Goal: Task Accomplishment & Management: Manage account settings

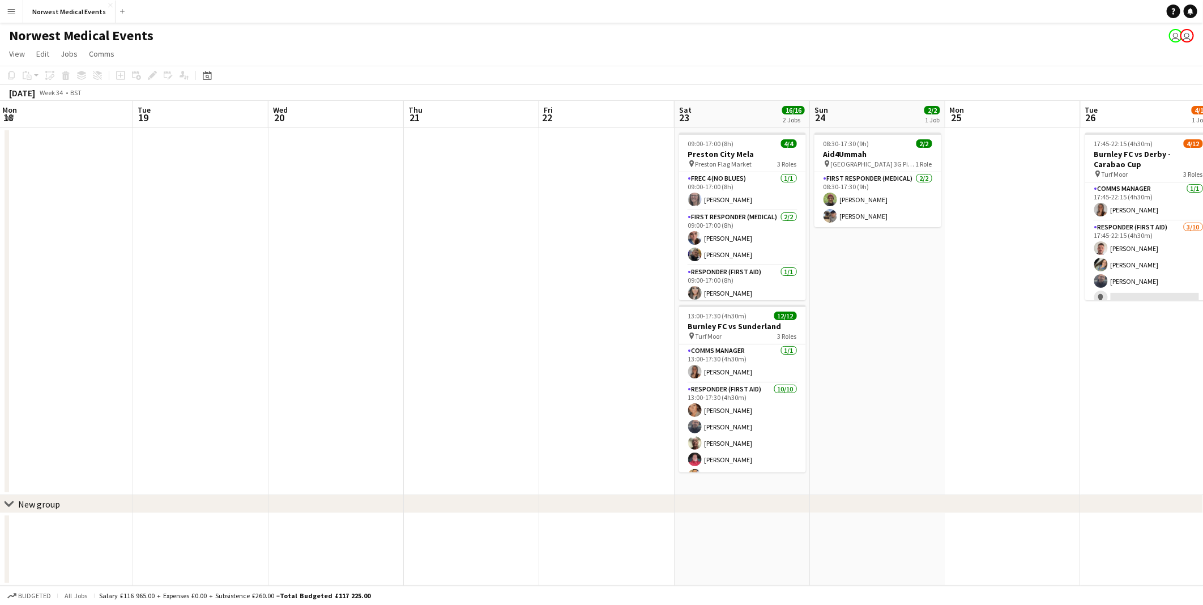
drag, startPoint x: 1042, startPoint y: 282, endPoint x: 365, endPoint y: 320, distance: 678.5
click at [365, 282] on app-calendar-viewport "Fri 15 Sat 16 10/10 1 Job Sun 17 27/27 1 Job Mon 18 Tue 19 Wed 20 Thu 21 Fri 22…" at bounding box center [601, 343] width 1203 height 485
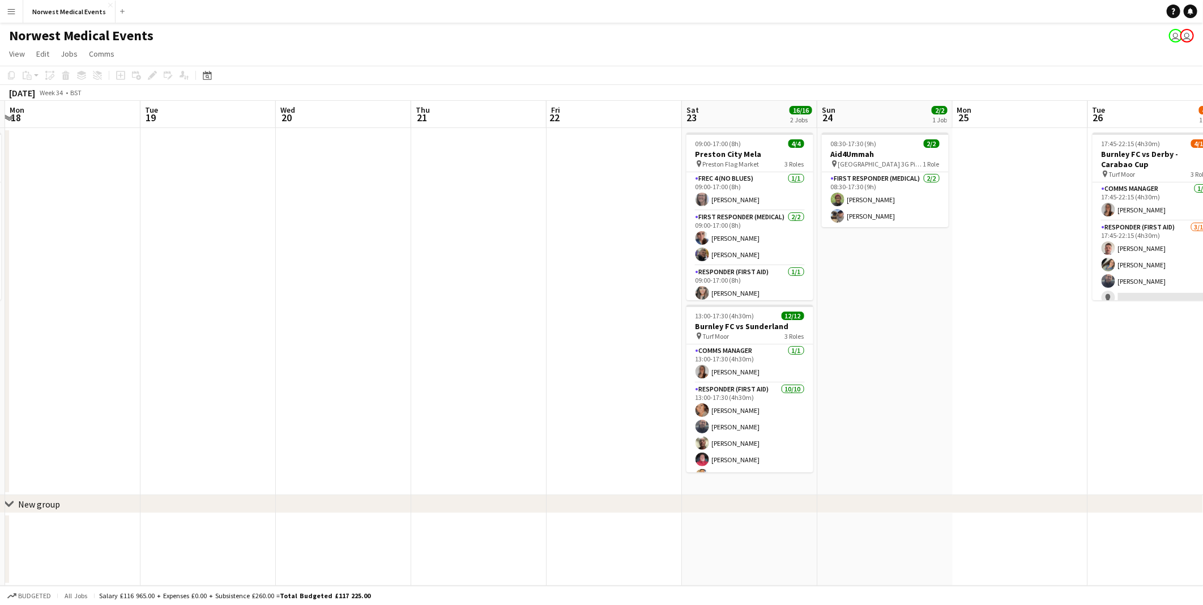
drag, startPoint x: 977, startPoint y: 406, endPoint x: 420, endPoint y: 387, distance: 556.5
click at [225, 282] on app-calendar-viewport "Fri 15 Sat 16 10/10 1 Job Sun 17 27/27 1 Job Mon 18 Tue 19 Wed 20 Thu 21 Fri 22…" at bounding box center [601, 343] width 1203 height 485
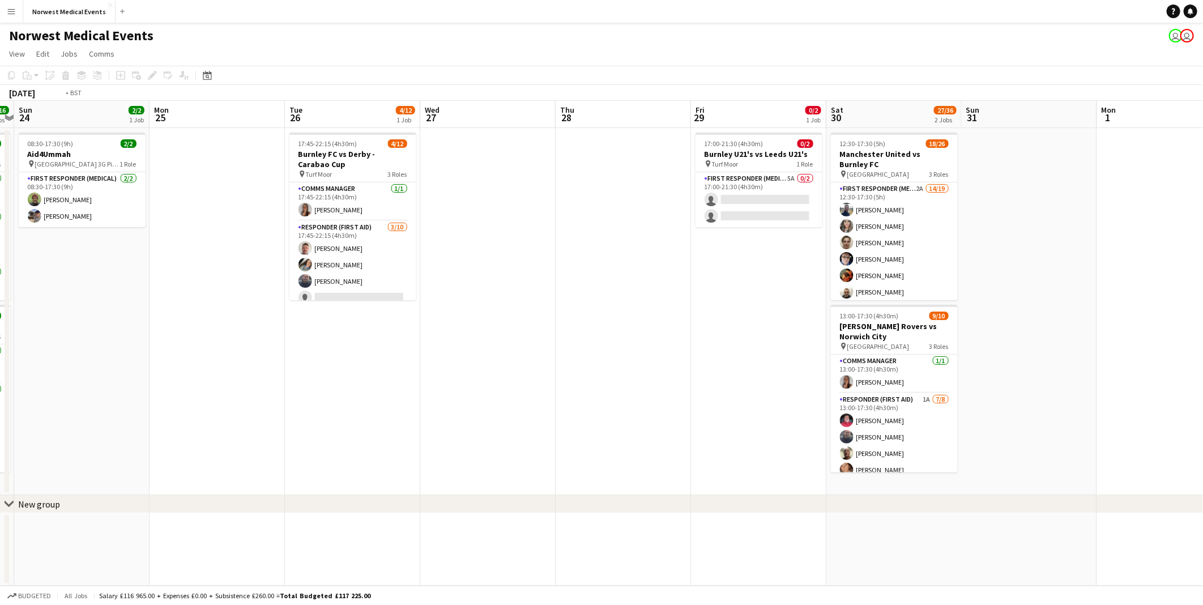
drag, startPoint x: 771, startPoint y: 326, endPoint x: 348, endPoint y: 385, distance: 427.8
click at [322, 282] on app-calendar-viewport "Thu 21 Fri 22 Sat 23 16/16 2 Jobs Sun 24 2/2 1 Job Mon 25 Tue 26 4/12 1 Job Wed…" at bounding box center [601, 343] width 1203 height 485
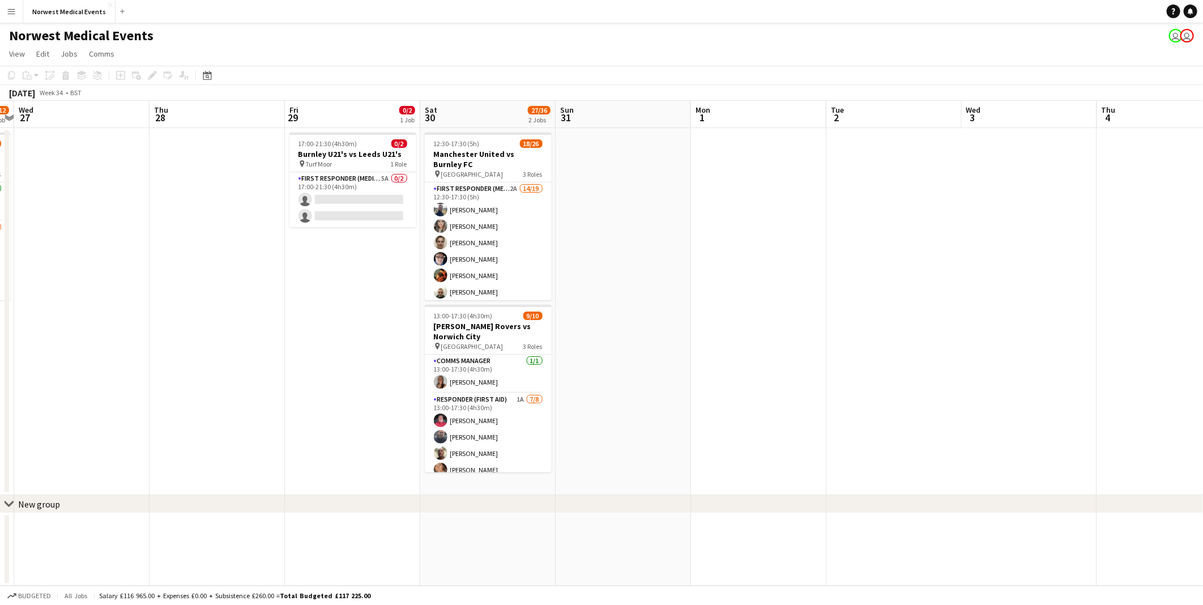
scroll to position [0, 391]
click at [332, 214] on app-card-role "First Responder (Medical) 5A 0/2 17:00-21:30 (4h30m) single-neutral-actions sin…" at bounding box center [353, 199] width 127 height 55
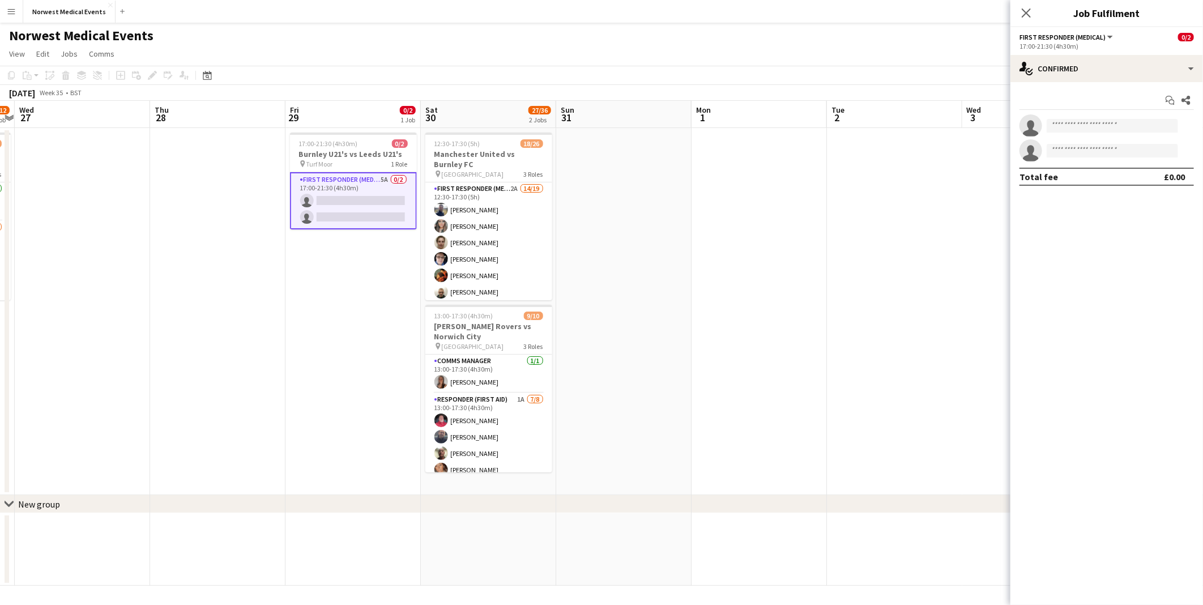
scroll to position [0, 391]
click at [593, 62] on div "single-neutral-actions-check-2 Confirmed" at bounding box center [1107, 68] width 193 height 27
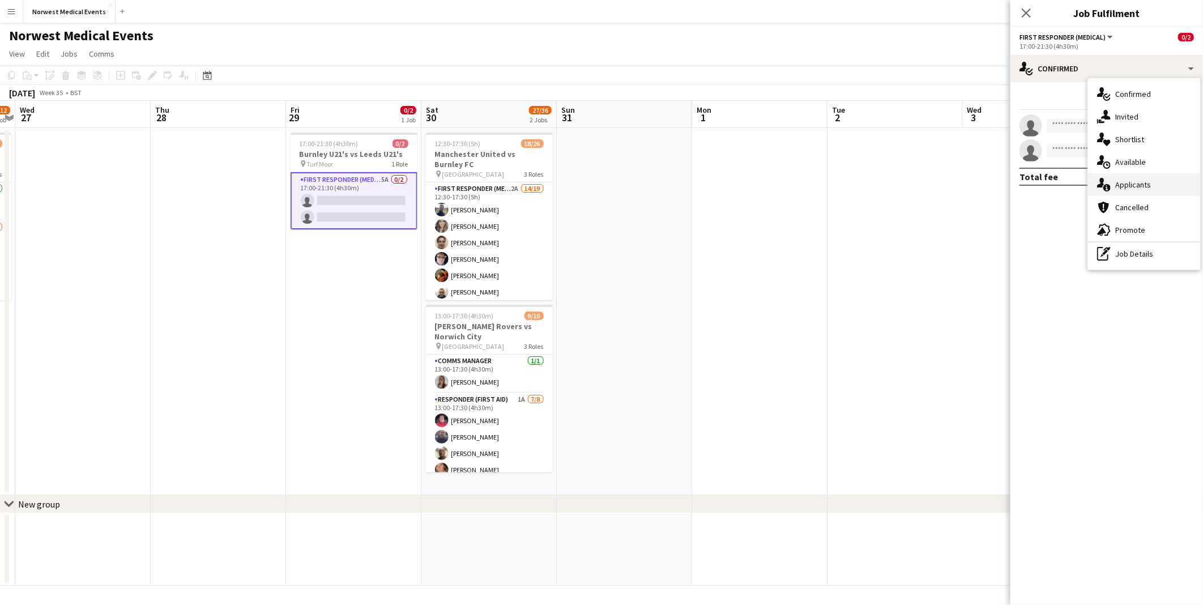
click at [593, 178] on div "single-neutral-actions-information Applicants" at bounding box center [1144, 184] width 112 height 23
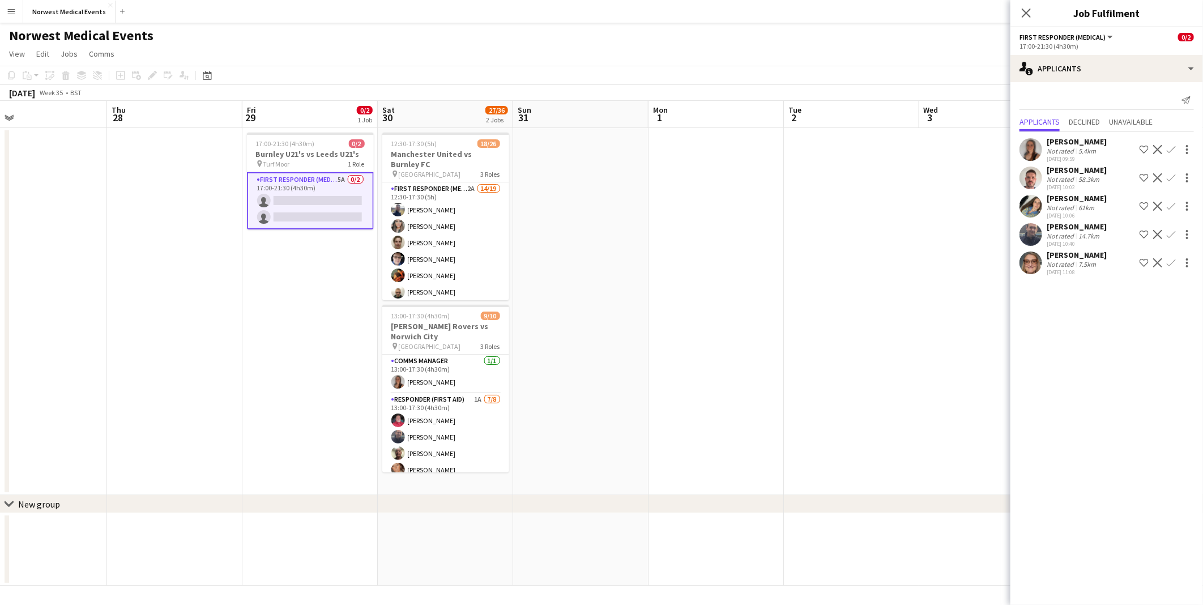
scroll to position [0, 360]
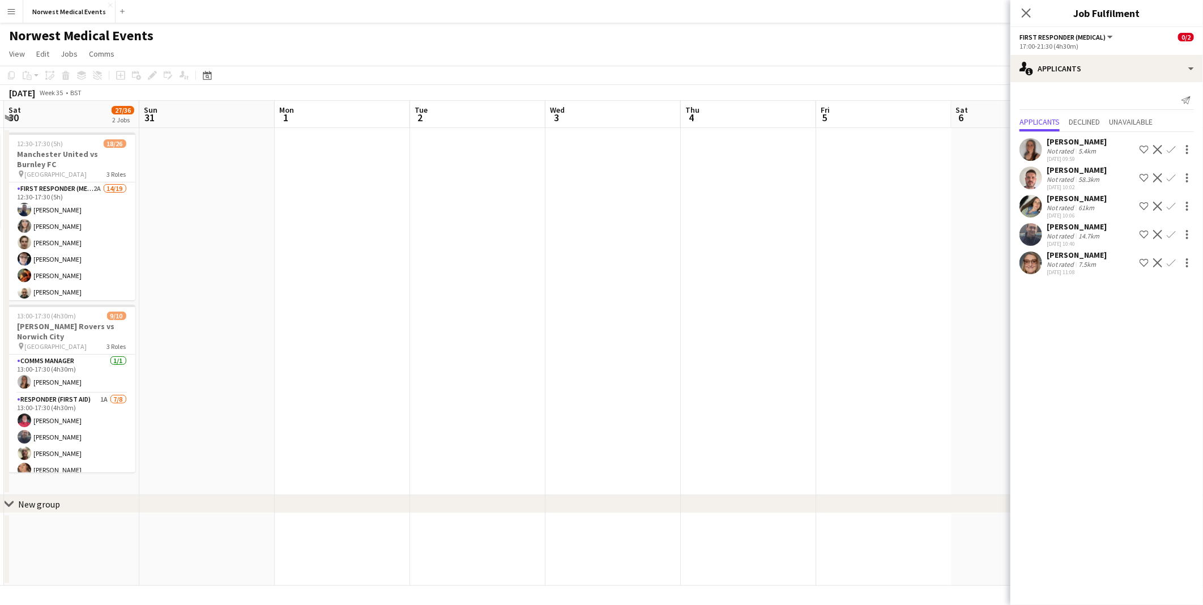
drag, startPoint x: 946, startPoint y: 355, endPoint x: 566, endPoint y: 364, distance: 379.6
click at [489, 282] on app-calendar-viewport "Wed 27 Thu 28 Fri 29 0/2 1 Job Sat 30 27/36 2 Jobs Sun 31 Mon 1 Tue 2 Wed 3 Thu…" at bounding box center [601, 343] width 1203 height 485
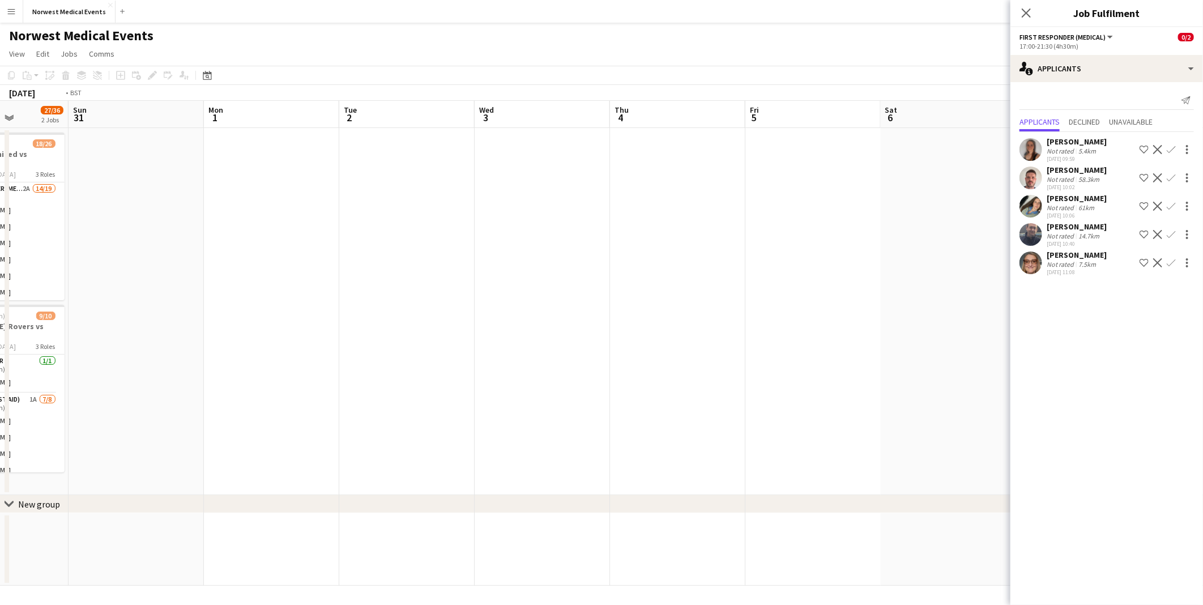
drag, startPoint x: 780, startPoint y: 361, endPoint x: 337, endPoint y: 364, distance: 443.0
click at [337, 282] on app-calendar-viewport "Wed 27 Thu 28 Fri 29 0/2 1 Job Sat 30 27/36 2 Jobs Sun 31 Mon 1 Tue 2 Wed 3 Thu…" at bounding box center [601, 343] width 1203 height 485
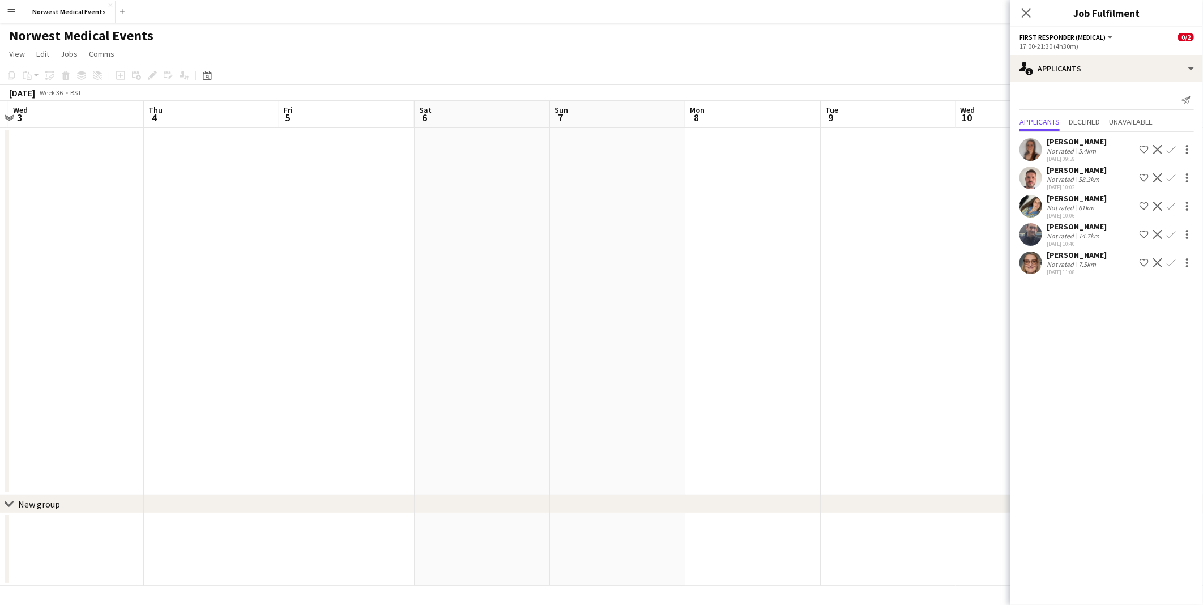
drag, startPoint x: 497, startPoint y: 368, endPoint x: 406, endPoint y: 368, distance: 91.2
click at [406, 282] on app-calendar-viewport "Sun 31 Mon 1 Tue 2 Wed 3 Thu 4 Fri 5 Sat 6 Sun 7 Mon 8 Tue 9 Wed 10 Thu 11 Fri …" at bounding box center [601, 343] width 1203 height 485
click at [437, 282] on app-calendar-viewport "Wed 3 Thu 4 Fri 5 Sat 6 Sun 7 Mon 8 Tue 9 Wed 10 Thu 11 Fri 12 Sat 13 Sun 14 12…" at bounding box center [601, 343] width 1203 height 485
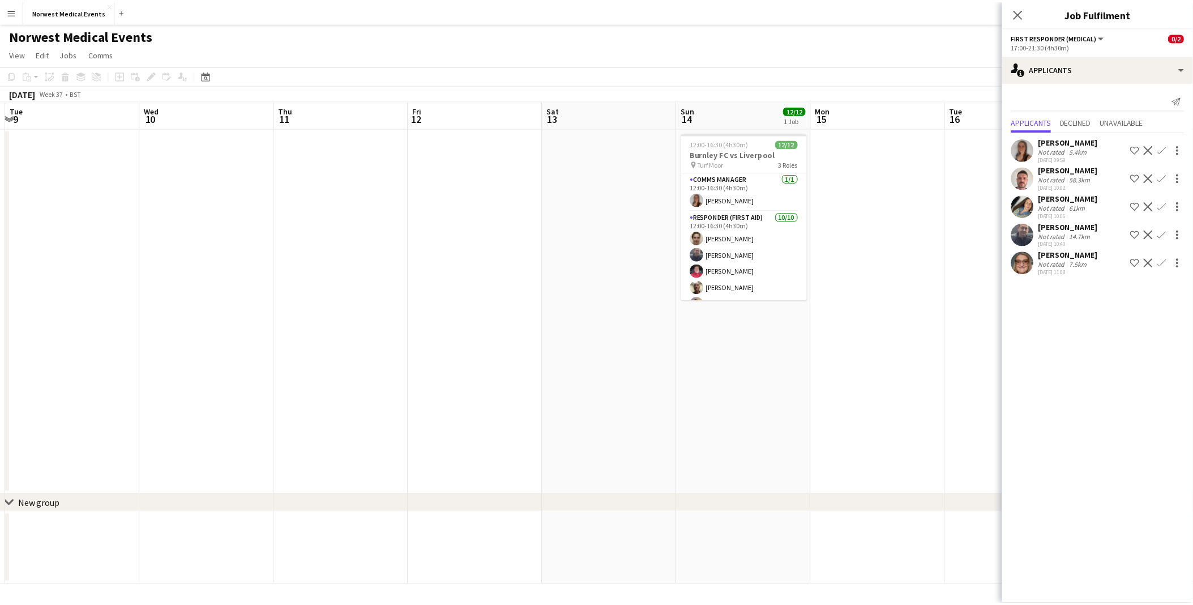
scroll to position [0, 422]
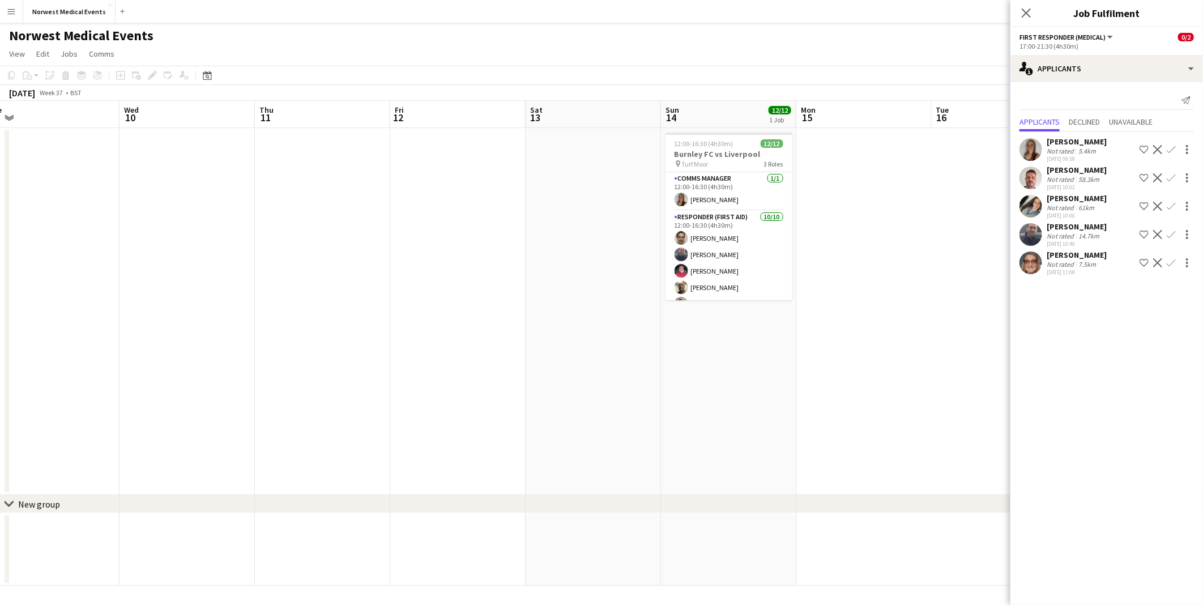
drag, startPoint x: 754, startPoint y: 395, endPoint x: 455, endPoint y: 397, distance: 299.1
click at [454, 282] on app-calendar-viewport "Sat 6 Sun 7 Mon 8 Tue 9 Wed 10 Thu 11 Fri 12 Sat 13 Sun 14 12/12 1 Job Mon 15 T…" at bounding box center [601, 343] width 1203 height 485
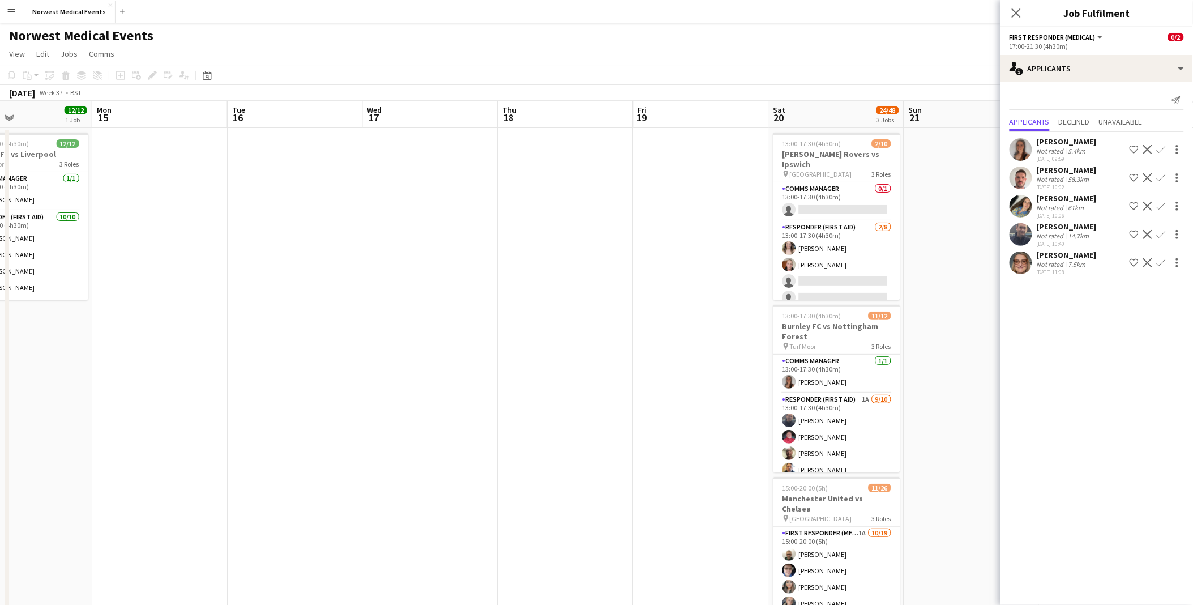
scroll to position [0, 343]
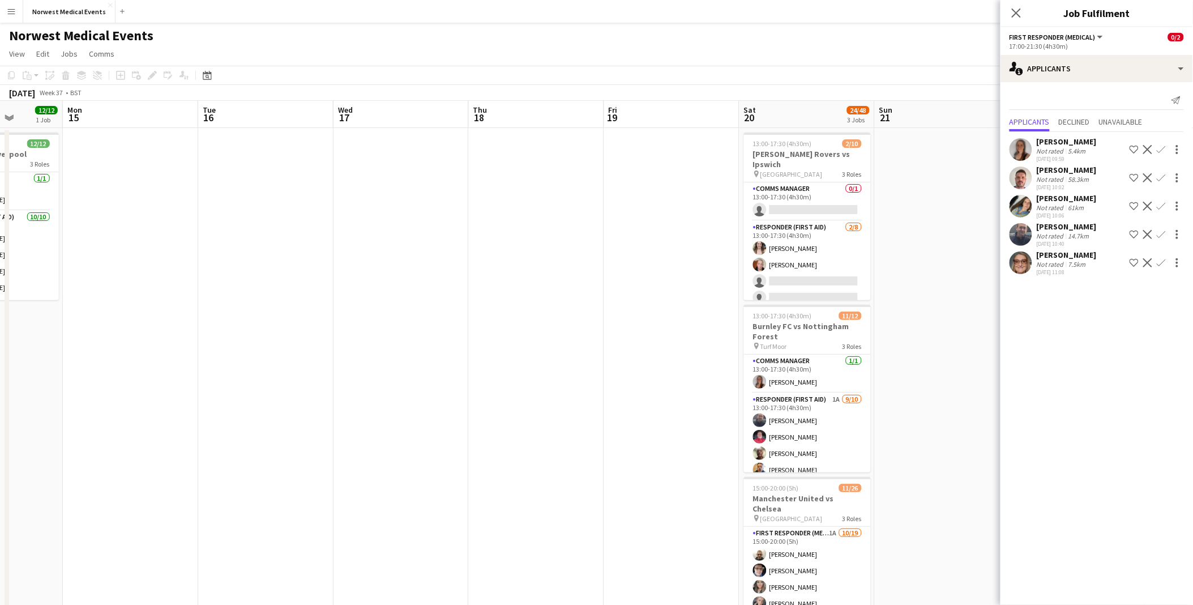
drag, startPoint x: 884, startPoint y: 296, endPoint x: 438, endPoint y: 303, distance: 445.8
click at [438, 282] on app-calendar-viewport "Fri 12 Sat 13 Sun 14 12/12 1 Job Mon 15 Tue 16 Wed 17 Thu 18 Fri 19 Sat 20 24/4…" at bounding box center [596, 410] width 1193 height 619
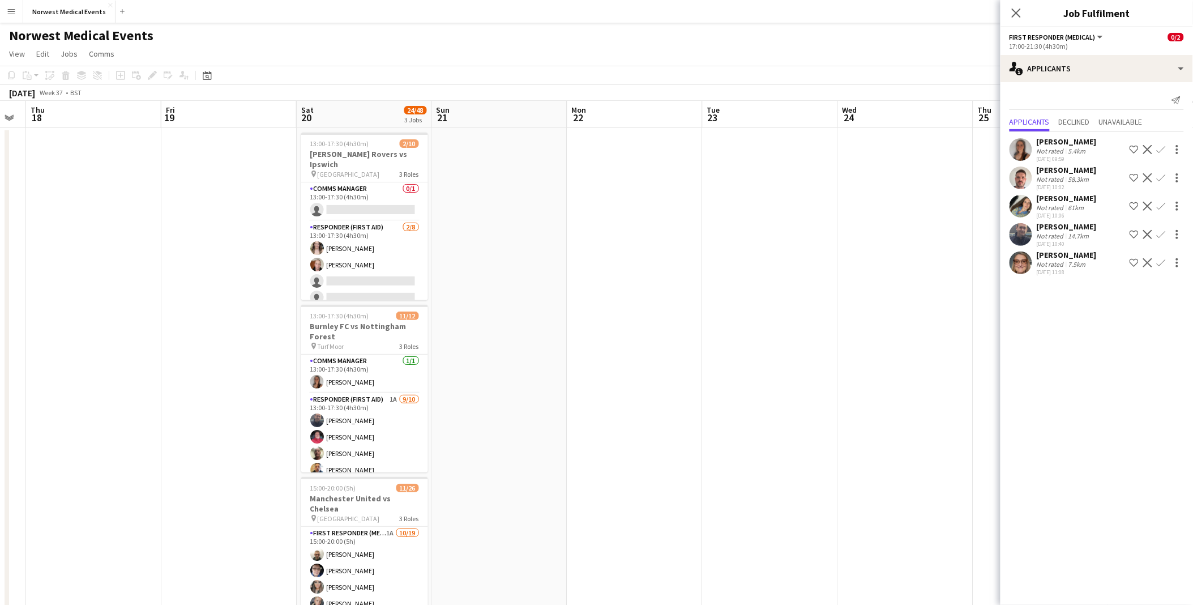
drag, startPoint x: 964, startPoint y: 322, endPoint x: 385, endPoint y: 301, distance: 579.2
click at [385, 282] on app-calendar-viewport "Mon 15 Tue 16 Wed 17 Thu 18 Fri 19 Sat 20 24/48 3 Jobs Sun 21 Mon 22 Tue 23 Wed…" at bounding box center [596, 410] width 1193 height 619
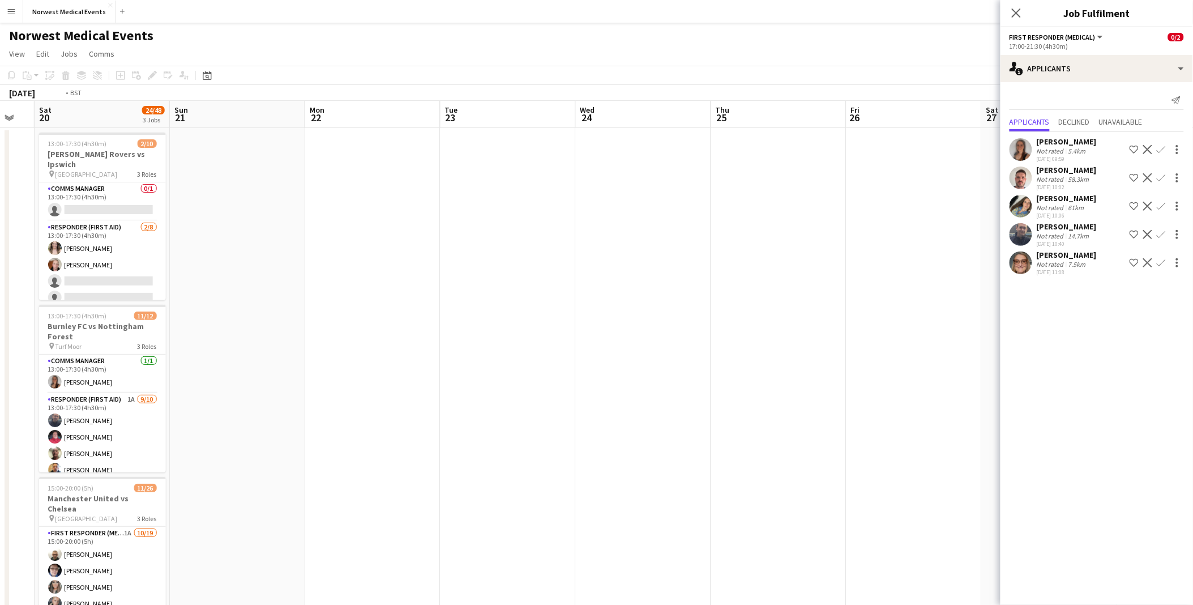
drag, startPoint x: 791, startPoint y: 303, endPoint x: 270, endPoint y: 303, distance: 521.1
click at [270, 282] on app-calendar-viewport "Wed 17 Thu 18 Fri 19 Sat 20 24/48 3 Jobs Sun 21 Mon 22 Tue 23 Wed 24 Thu 25 Fri…" at bounding box center [596, 410] width 1193 height 619
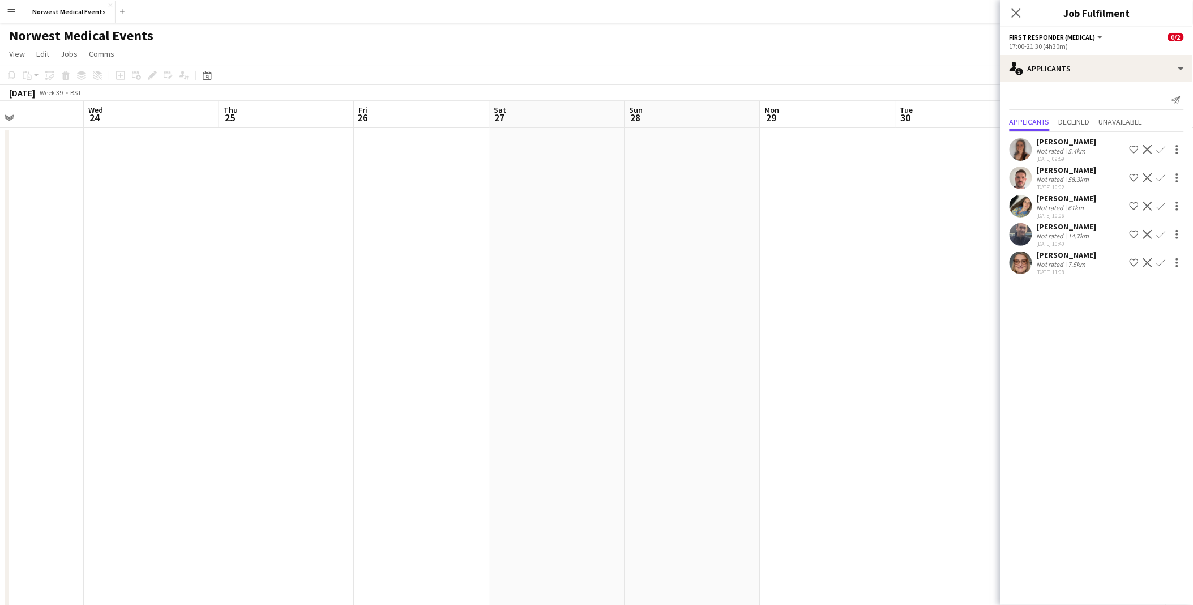
drag, startPoint x: 633, startPoint y: 329, endPoint x: 190, endPoint y: 326, distance: 443.0
click at [190, 282] on app-calendar-viewport "Sat 20 24/48 3 Jobs Sun 21 Mon 22 Tue 23 Wed 24 Thu 25 Fri 26 Sat 27 Sun 28 Mon…" at bounding box center [596, 410] width 1193 height 619
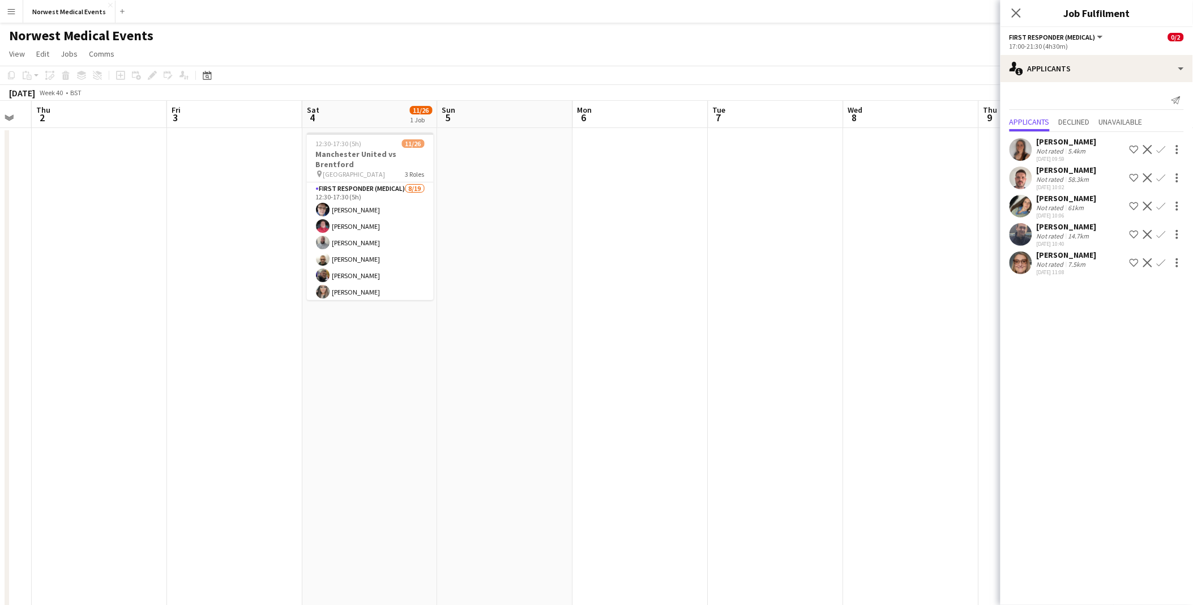
drag, startPoint x: 784, startPoint y: 330, endPoint x: 250, endPoint y: 346, distance: 534.4
click at [250, 282] on app-calendar-viewport "Mon 29 Tue 30 Wed 1 Thu 2 Fri 3 Sat 4 11/26 1 Job Sun 5 Mon 6 Tue 7 Wed 8 Thu 9…" at bounding box center [596, 410] width 1193 height 619
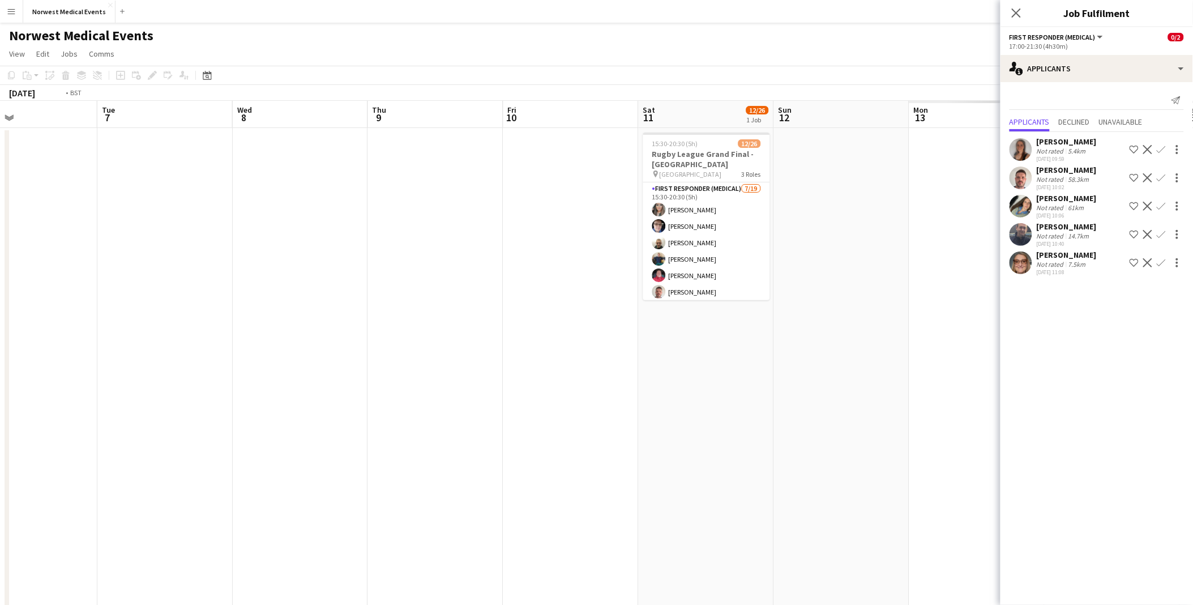
drag, startPoint x: 374, startPoint y: 368, endPoint x: 204, endPoint y: 370, distance: 169.4
click at [199, 282] on app-calendar-viewport "Fri 3 Sat 4 11/26 1 Job Sun 5 Mon 6 Tue 7 Wed 8 Thu 9 Fri 10 Sat 11 12/26 1 Job…" at bounding box center [596, 410] width 1193 height 619
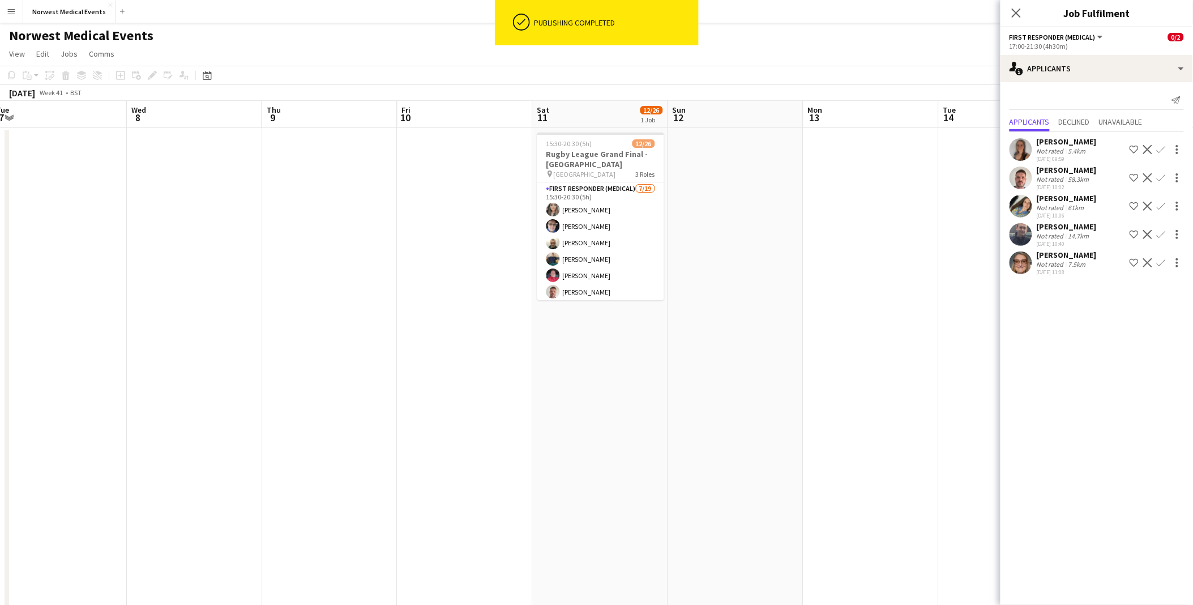
scroll to position [0, 426]
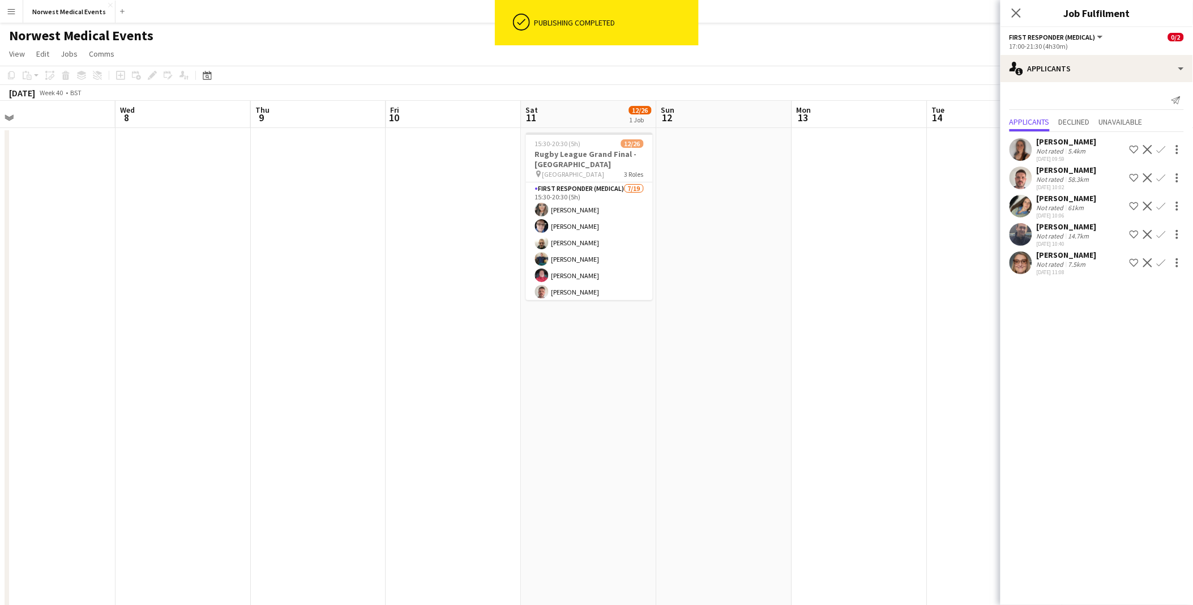
drag, startPoint x: 545, startPoint y: 424, endPoint x: 428, endPoint y: 431, distance: 116.9
click at [428, 282] on app-calendar-viewport "Sat 4 11/26 1 Job Sun 5 Mon 6 Tue 7 Wed 8 Thu 9 Fri 10 Sat 11 12/26 1 Job Sun 1…" at bounding box center [596, 410] width 1193 height 619
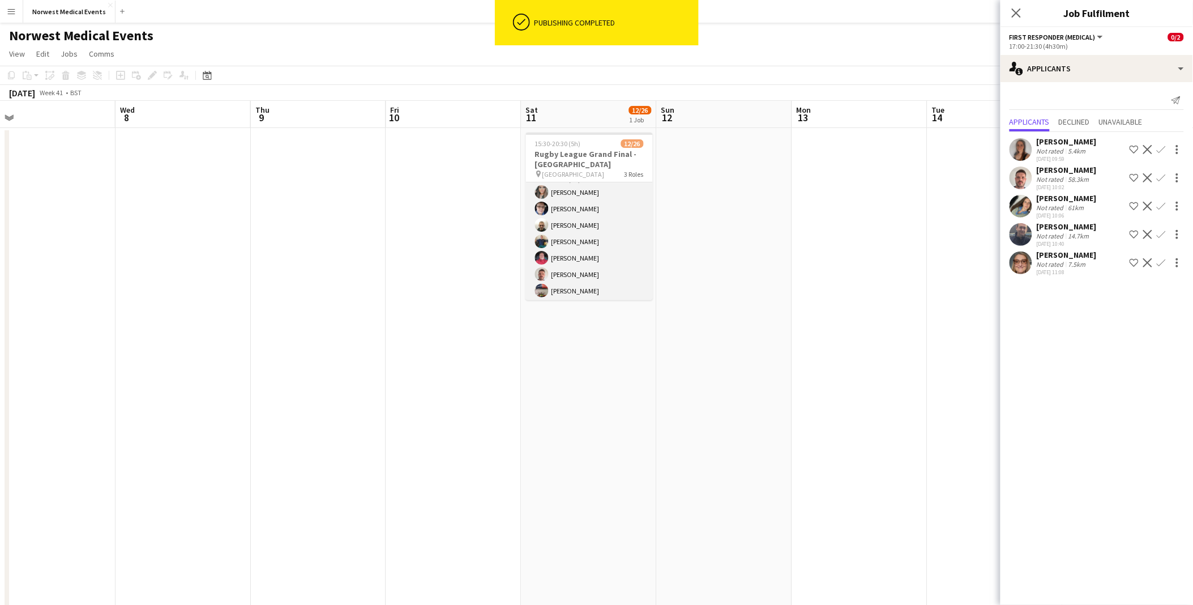
click at [569, 240] on app-card-role "First Responder (Medical) [DATE] 15:30-20:30 (5h) [PERSON_NAME] [PERSON_NAME] […" at bounding box center [589, 332] width 127 height 334
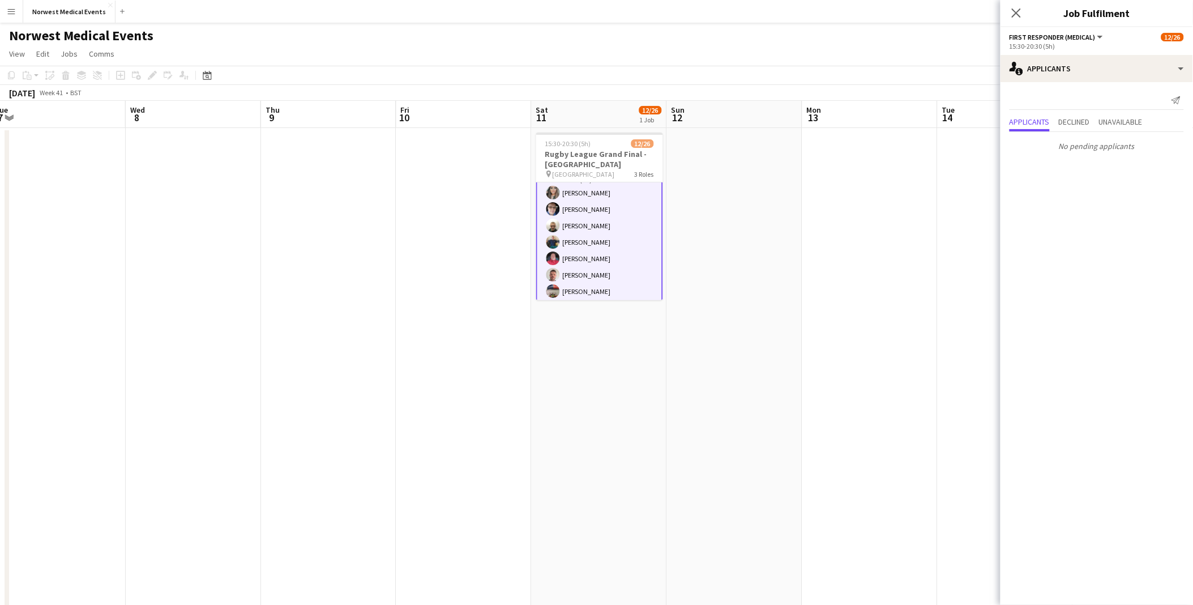
drag, startPoint x: 931, startPoint y: 321, endPoint x: 386, endPoint y: 339, distance: 545.8
click at [386, 282] on app-calendar-viewport "Sat 4 11/26 1 Job Sun 5 Mon 6 Tue 7 Wed 8 Thu 9 Fri 10 Sat 11 12/26 1 Job Sun 1…" at bounding box center [596, 410] width 1193 height 619
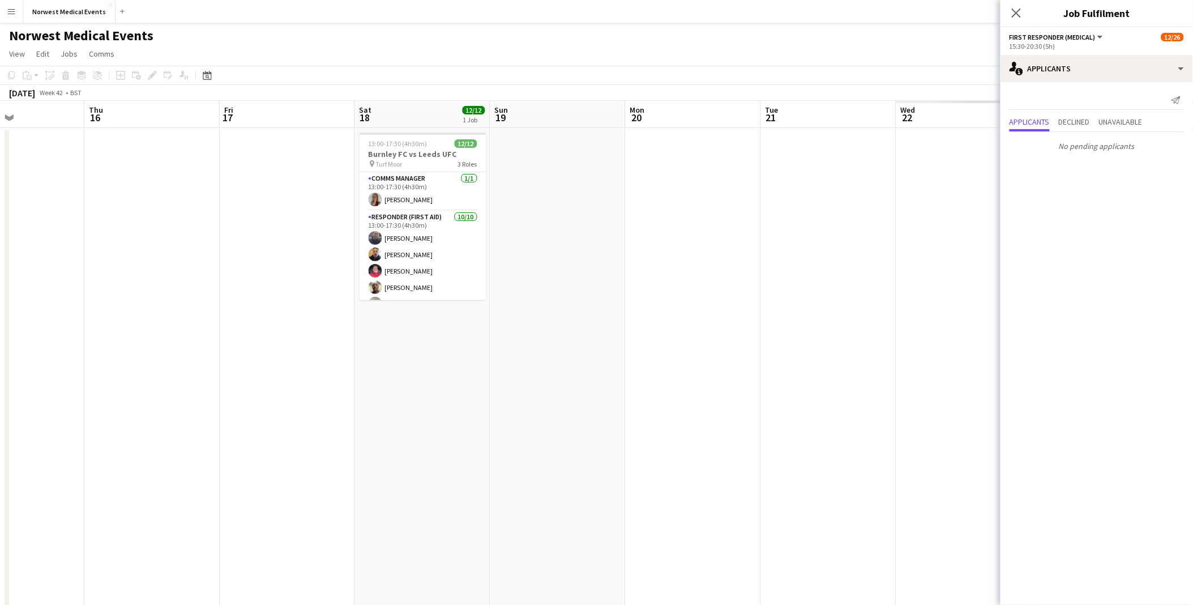
drag, startPoint x: 488, startPoint y: 350, endPoint x: 339, endPoint y: 350, distance: 149.5
click at [339, 282] on app-calendar-viewport "Sun 12 Mon 13 Tue 14 Wed 15 Thu 16 Fri 17 Sat 18 12/12 1 Job Sun 19 Mon 20 Tue …" at bounding box center [596, 410] width 1193 height 619
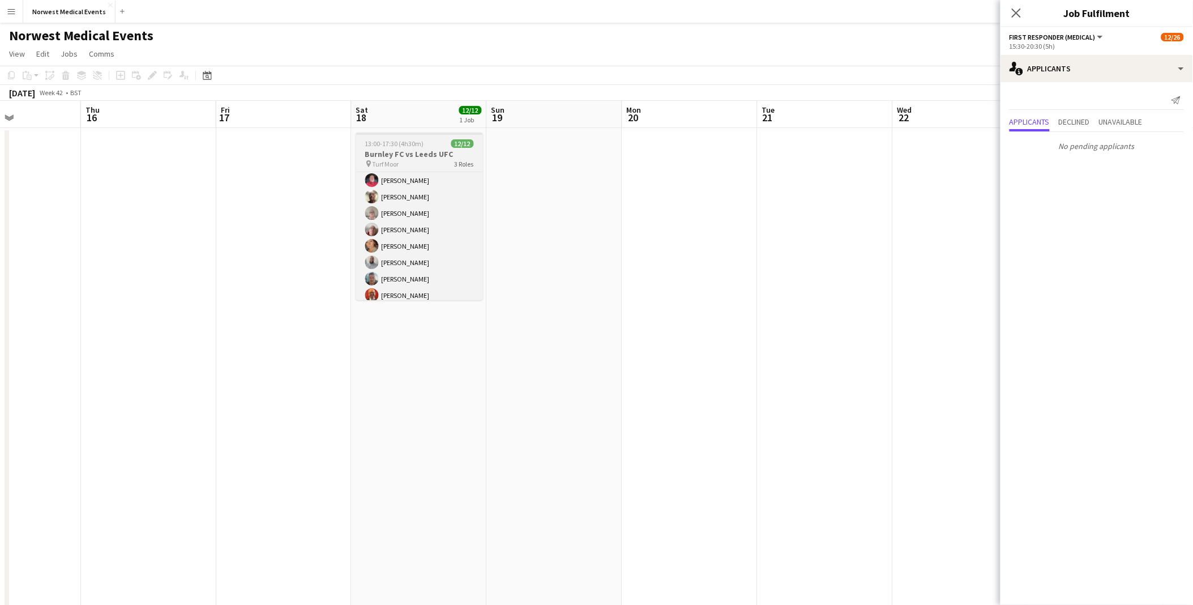
scroll to position [135, 0]
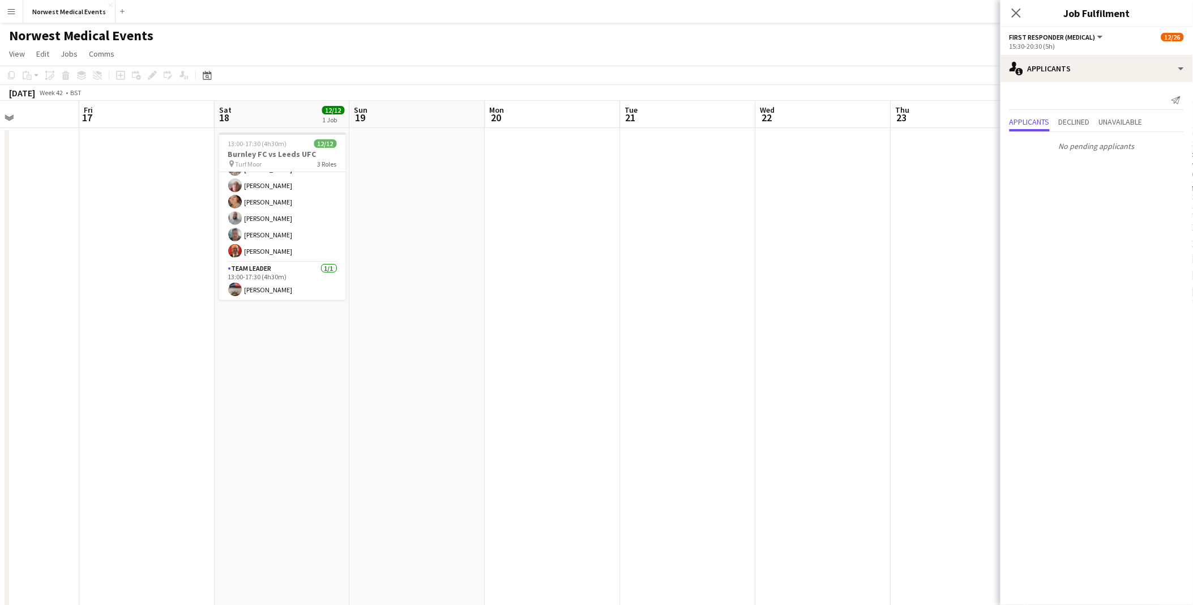
drag, startPoint x: 736, startPoint y: 371, endPoint x: 532, endPoint y: 353, distance: 204.7
click at [284, 282] on app-calendar-viewport "Mon 13 Tue 14 Wed 15 Thu 16 Fri 17 Sat 18 12/12 1 Job Sun 19 Mon 20 Tue 21 Wed …" at bounding box center [596, 410] width 1193 height 619
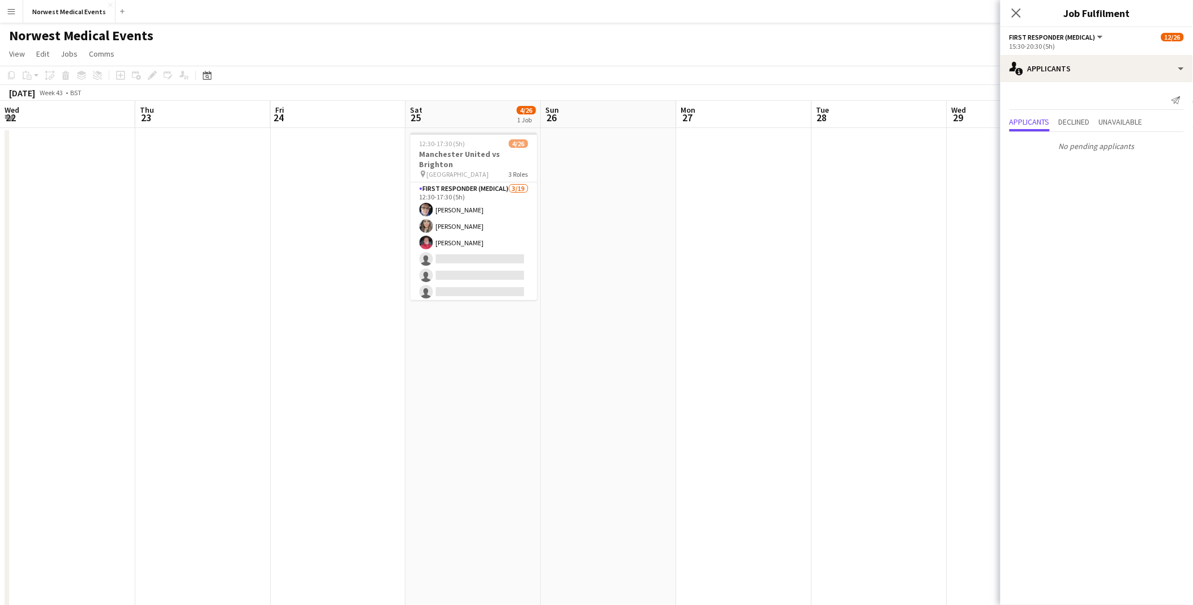
drag, startPoint x: 590, startPoint y: 403, endPoint x: 528, endPoint y: 398, distance: 62.0
click at [531, 282] on app-calendar-viewport "Sun 19 Mon 20 Tue 21 Wed 22 Thu 23 Fri 24 Sat 25 4/26 1 Job Sun 26 Mon 27 Tue 2…" at bounding box center [596, 410] width 1193 height 619
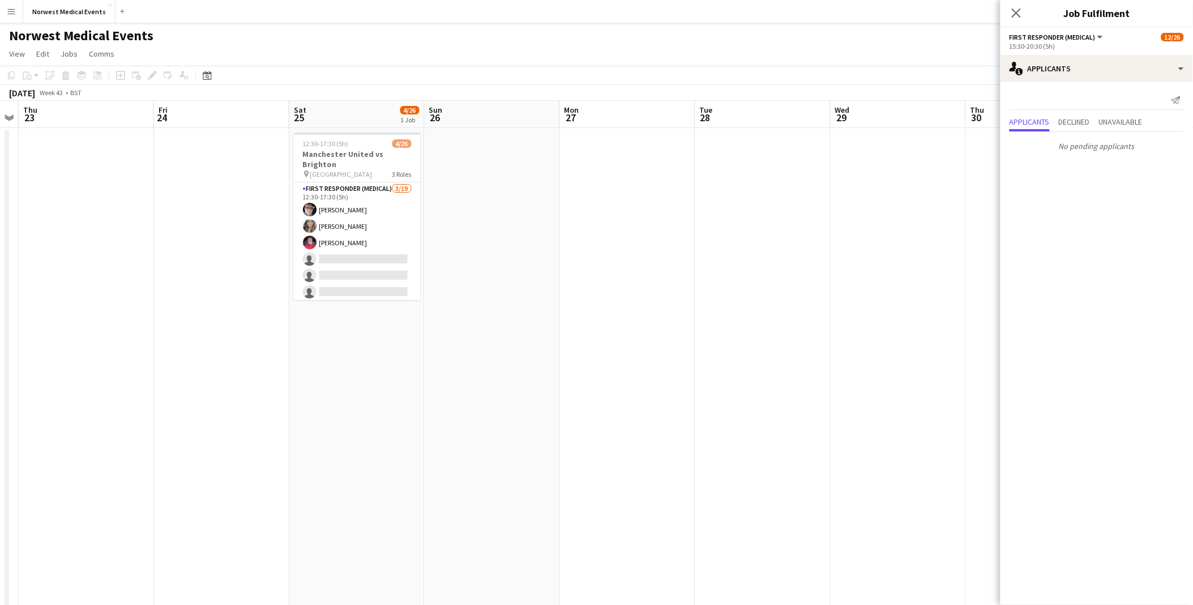
drag, startPoint x: 927, startPoint y: 332, endPoint x: 639, endPoint y: 312, distance: 288.5
click at [593, 282] on app-calendar-viewport "Mon 20 Tue 21 Wed 22 Thu 23 Fri 24 Sat 25 4/26 1 Job Sun 26 Mon 27 Tue 28 Wed 2…" at bounding box center [596, 410] width 1193 height 619
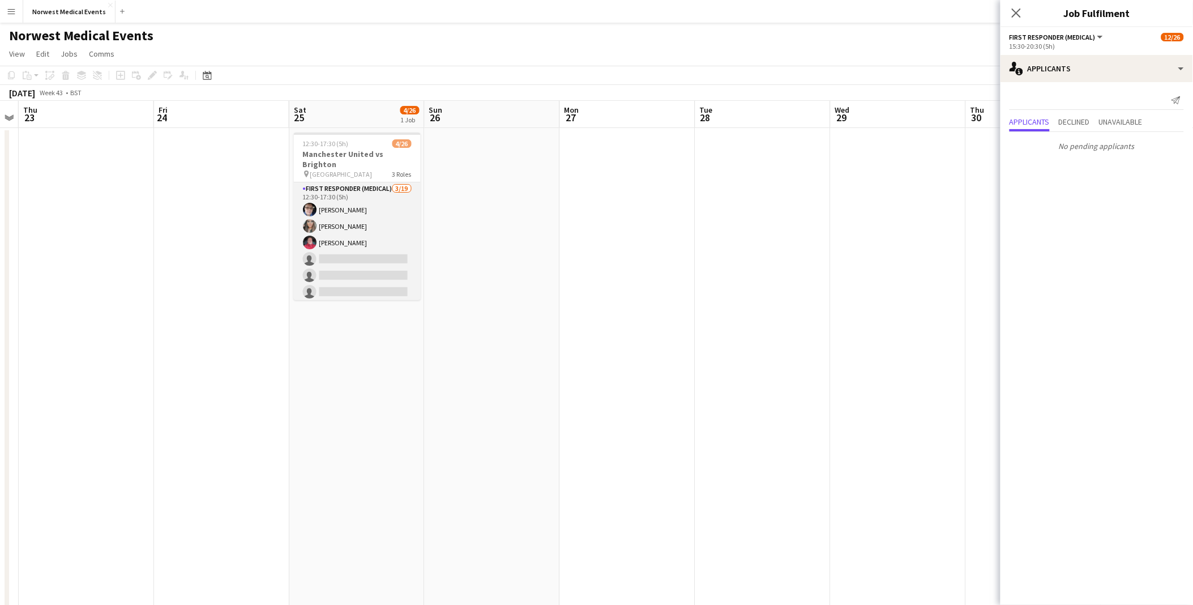
click at [304, 247] on app-card-role "First Responder (Medical) [DATE] 12:30-17:30 (5h) [PERSON_NAME] [PERSON_NAME] […" at bounding box center [357, 349] width 127 height 334
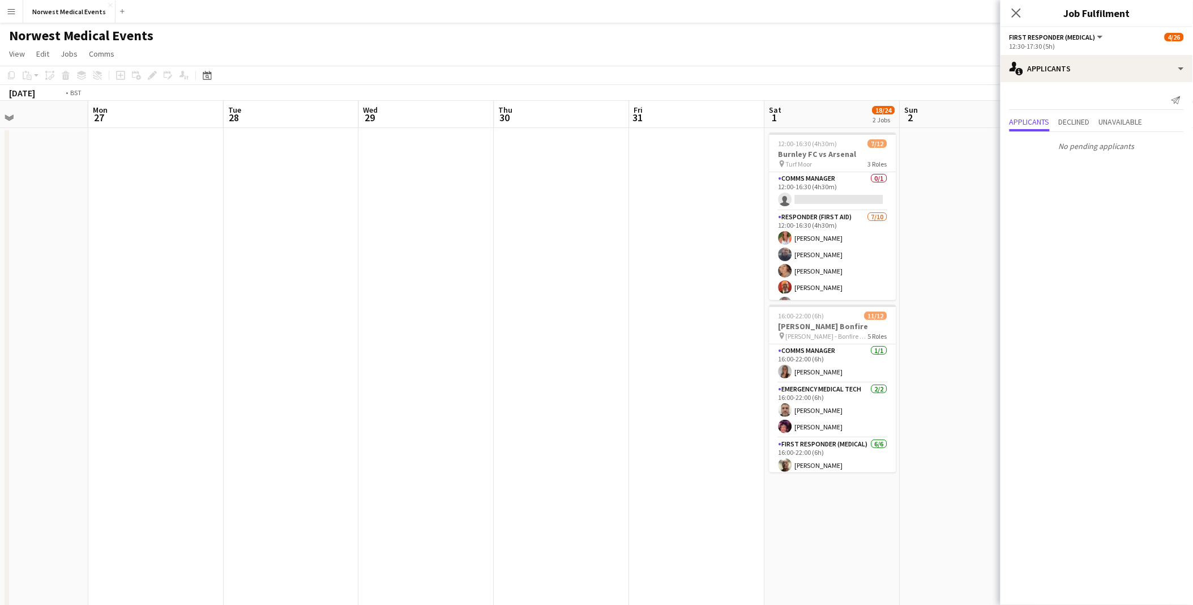
drag, startPoint x: 704, startPoint y: 386, endPoint x: 292, endPoint y: 390, distance: 411.8
click at [238, 282] on app-calendar-viewport "Thu 23 Fri 24 Sat 25 4/26 1 Job Sun 26 Mon 27 Tue 28 Wed 29 Thu 30 Fri 31 Sat 1…" at bounding box center [596, 410] width 1193 height 619
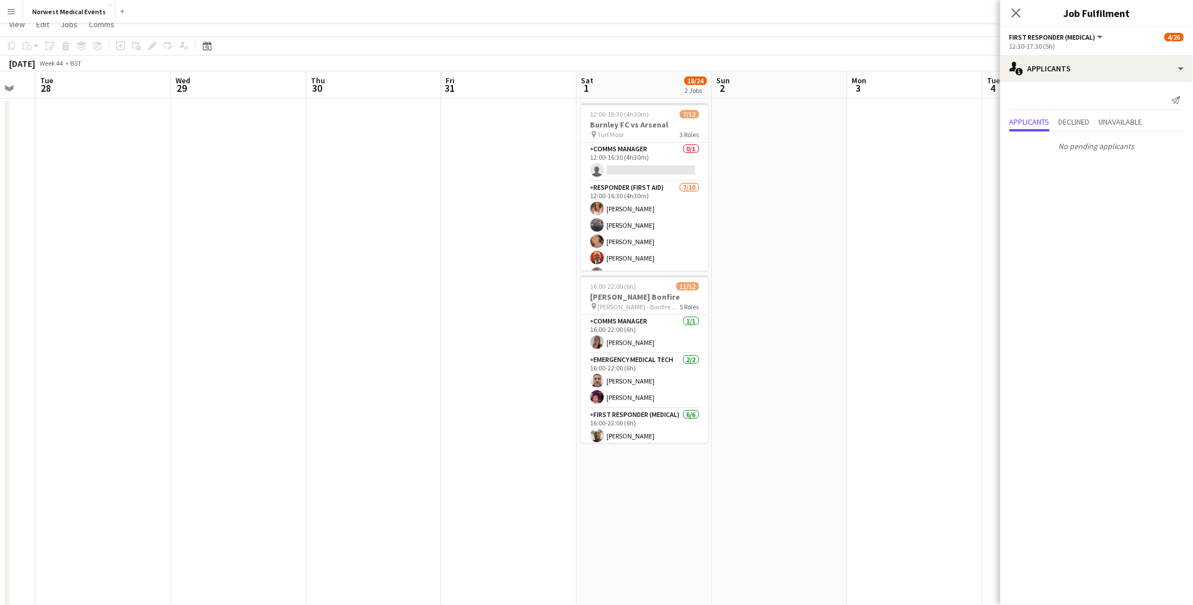
scroll to position [0, 0]
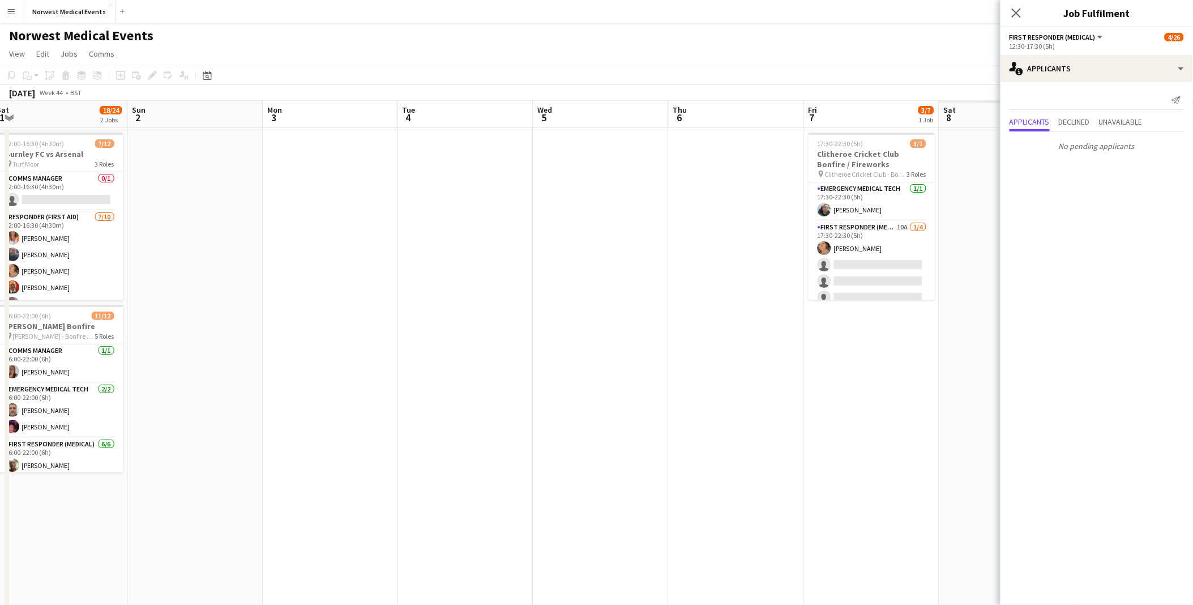
drag, startPoint x: 859, startPoint y: 395, endPoint x: 263, endPoint y: 371, distance: 596.4
click at [263, 282] on app-calendar-viewport "Wed 29 Thu 30 Fri 31 Sat 1 18/24 2 Jobs Sun 2 Mon 3 Tue 4 Wed 5 Thu 6 Fri 7 3/7…" at bounding box center [596, 410] width 1193 height 619
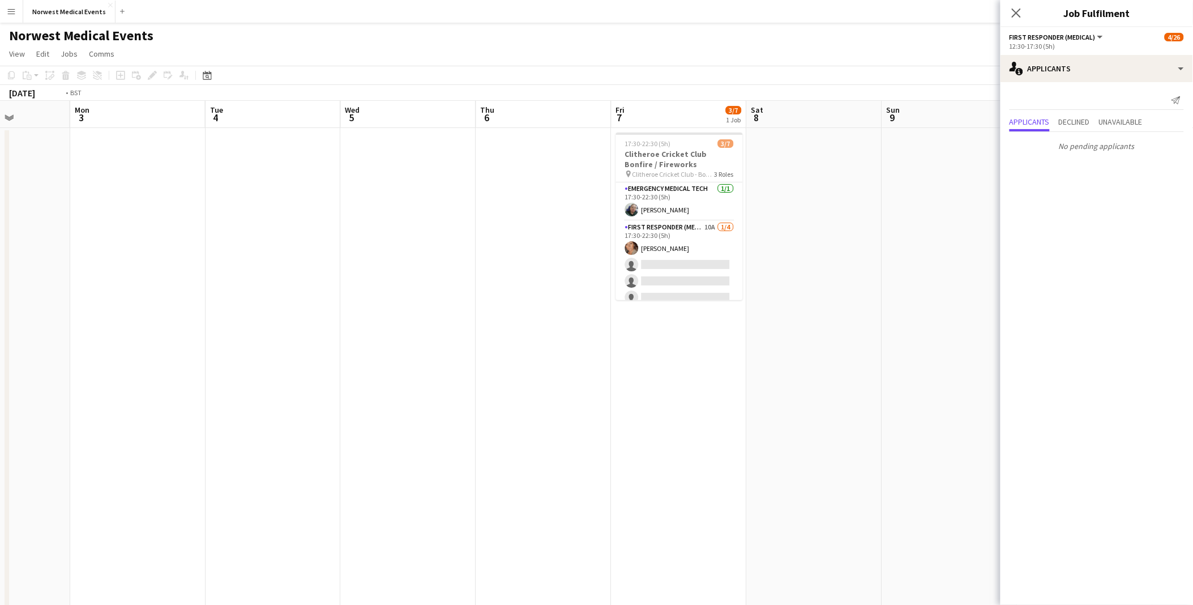
scroll to position [0, 333]
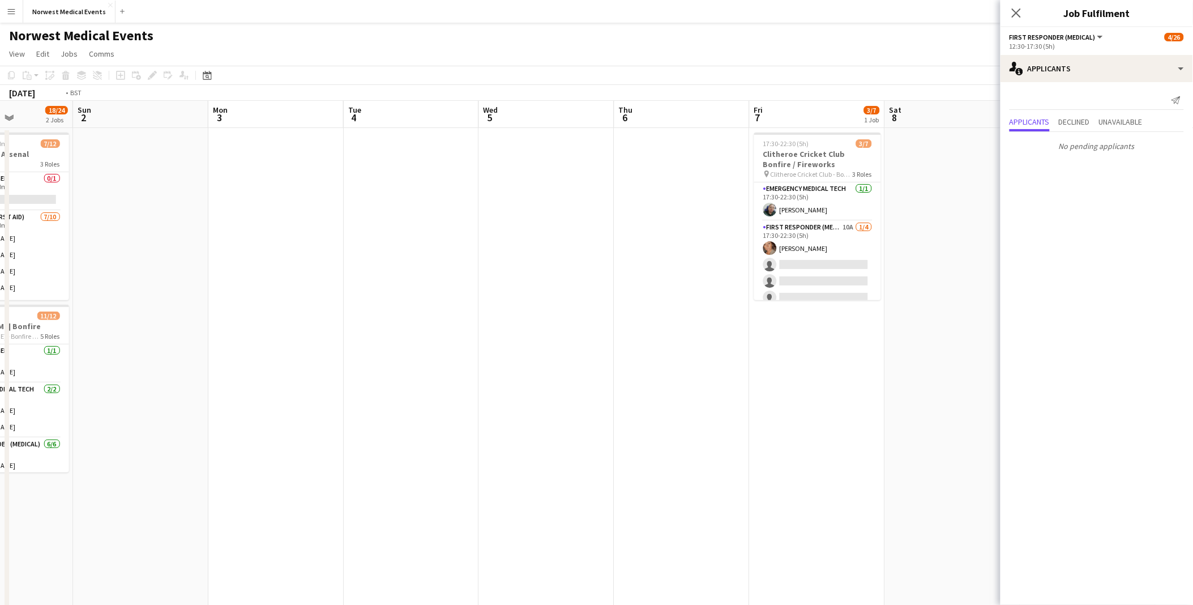
drag, startPoint x: 887, startPoint y: 417, endPoint x: 570, endPoint y: 408, distance: 316.8
click at [572, 282] on app-calendar-viewport "Thu 30 Fri 31 Sat 1 18/24 2 Jobs Sun 2 Mon 3 Tue 4 Wed 5 Thu 6 Fri 7 3/7 1 Job …" at bounding box center [596, 410] width 1193 height 619
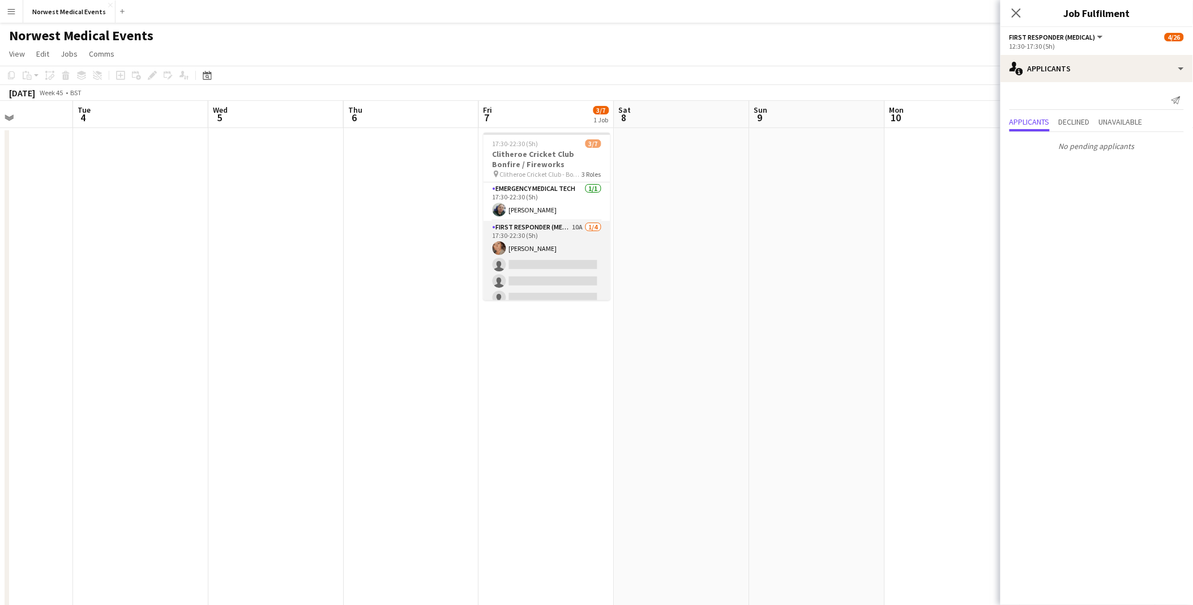
click at [573, 255] on app-card-role "First Responder (Medical) 10A [DATE] 17:30-22:30 (5h) [PERSON_NAME] single-neut…" at bounding box center [547, 265] width 127 height 88
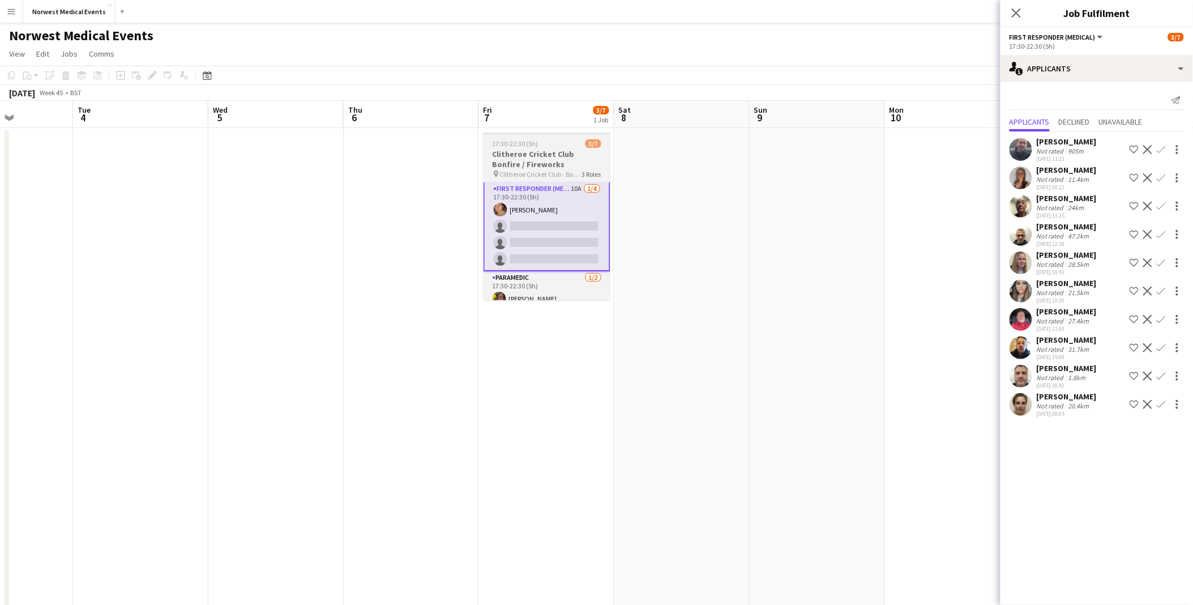
scroll to position [17, 0]
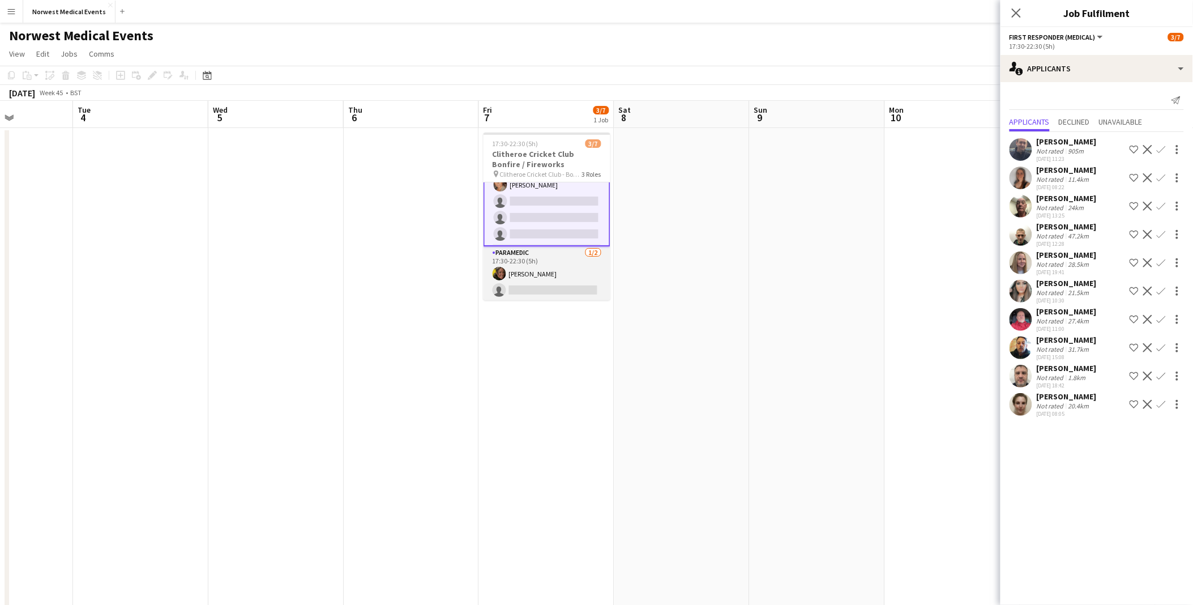
click at [561, 273] on app-card-role "Paramedic [DATE] 17:30-22:30 (5h) [PERSON_NAME] single-neutral-actions" at bounding box center [547, 273] width 127 height 55
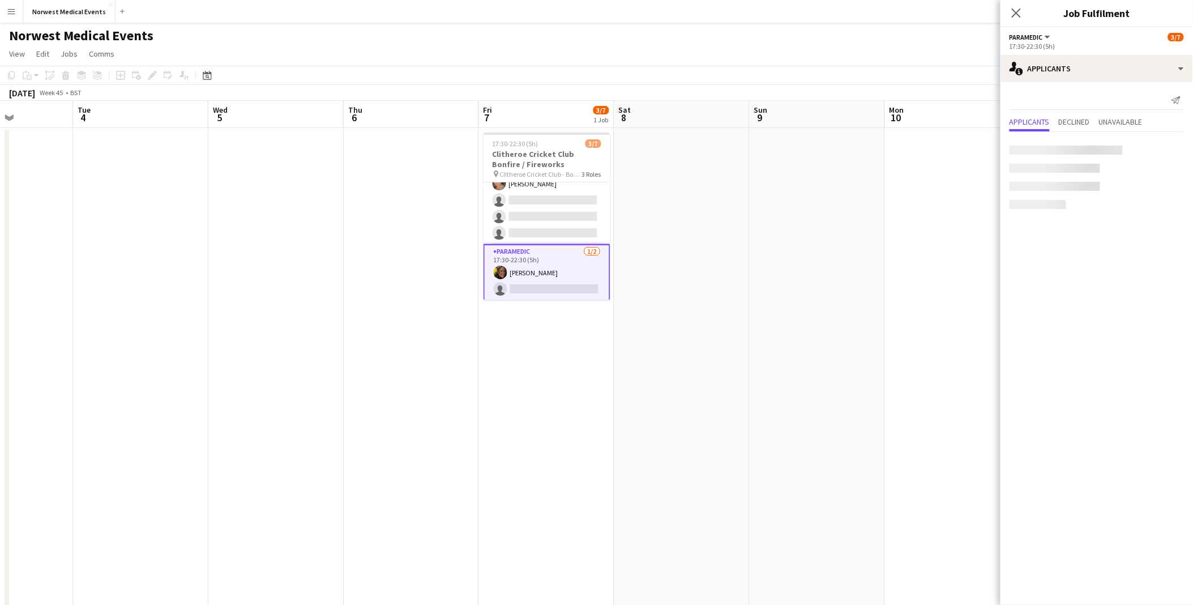
scroll to position [64, 0]
click at [551, 236] on app-card-role "First Responder (Medical) 10A [DATE] 17:30-22:30 (5h) [PERSON_NAME] single-neut…" at bounding box center [547, 201] width 127 height 88
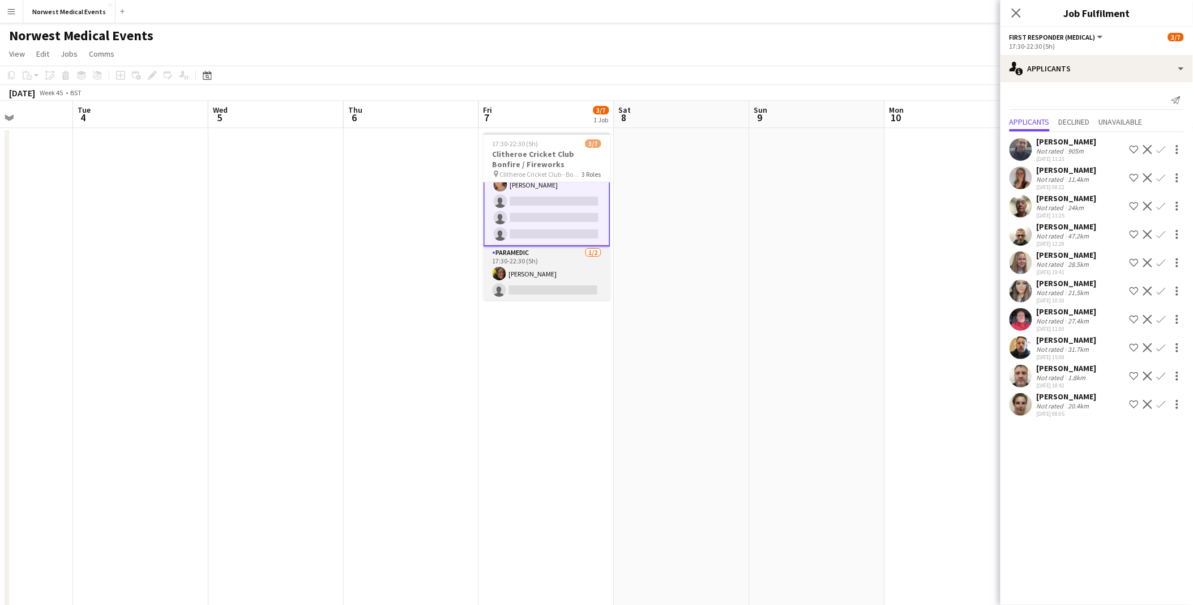
scroll to position [0, 0]
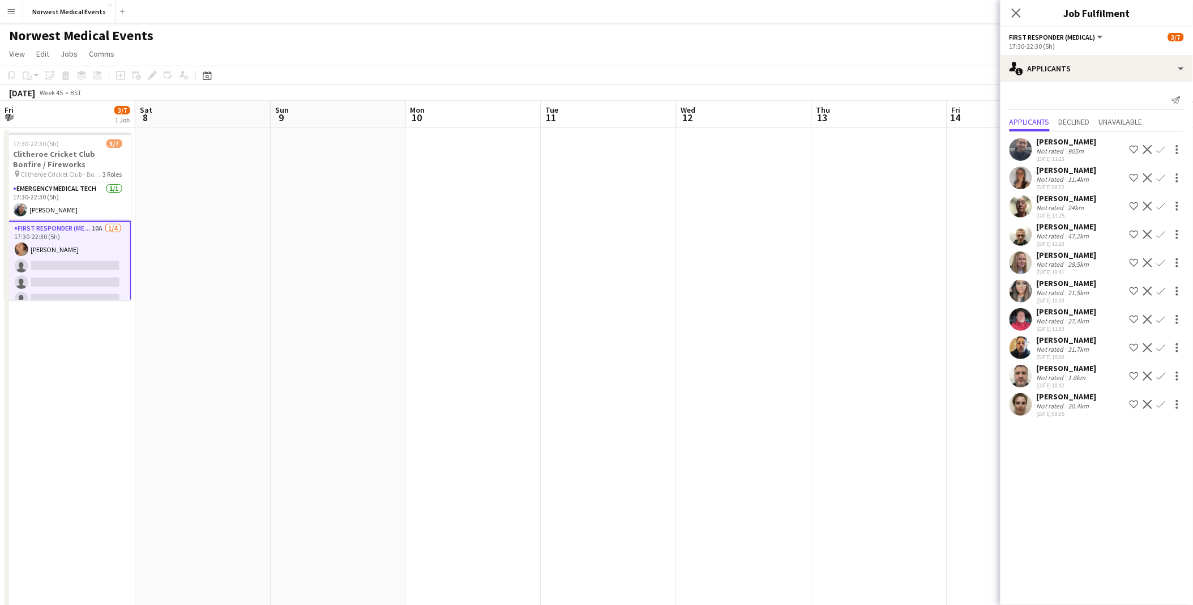
drag, startPoint x: 841, startPoint y: 411, endPoint x: 518, endPoint y: 458, distance: 326.2
click at [325, 282] on app-calendar-viewport "Tue 4 Wed 5 Thu 6 Fri 7 3/7 1 Job Sat 8 Sun 9 Mon 10 Tue 11 Wed 12 Thu 13 Fri 1…" at bounding box center [596, 410] width 1193 height 619
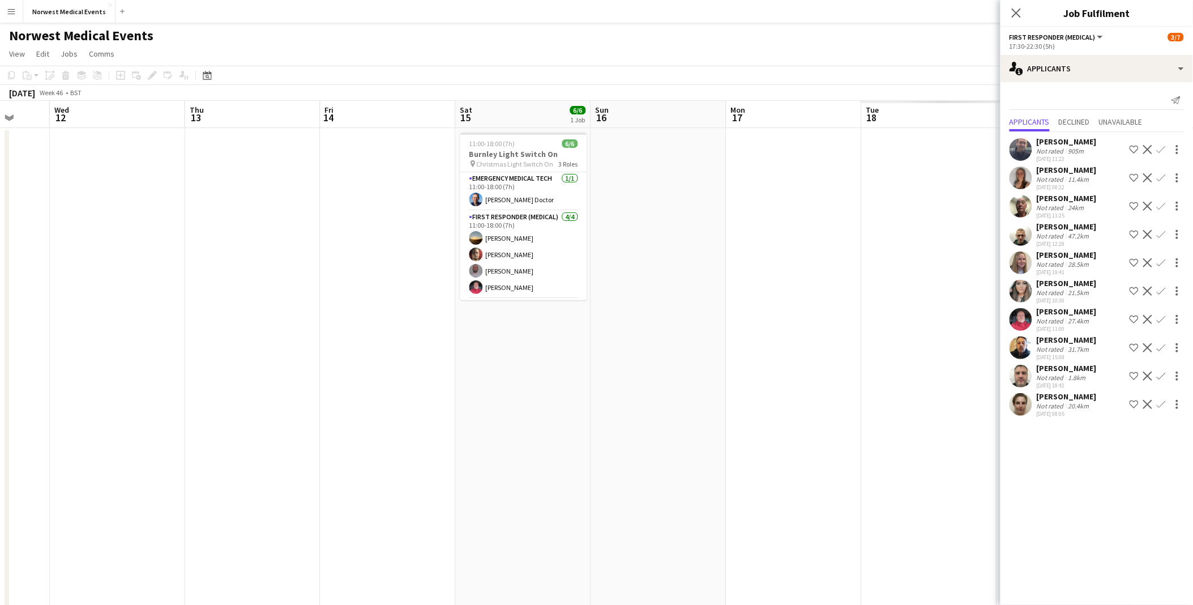
drag, startPoint x: 876, startPoint y: 477, endPoint x: 246, endPoint y: 466, distance: 630.0
click at [246, 282] on app-calendar-viewport "Sat 8 Sun 9 Mon 10 Tue 11 Wed 12 Thu 13 Fri 14 Sat 15 6/6 1 Job Sun 16 Mon 17 T…" at bounding box center [596, 410] width 1193 height 619
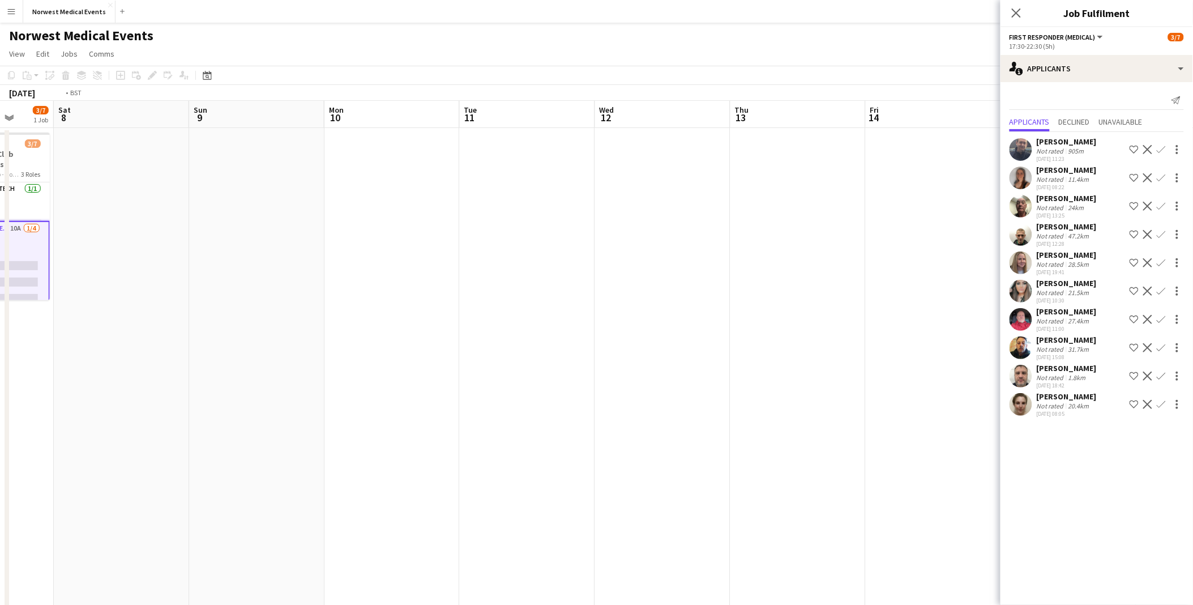
scroll to position [0, 432]
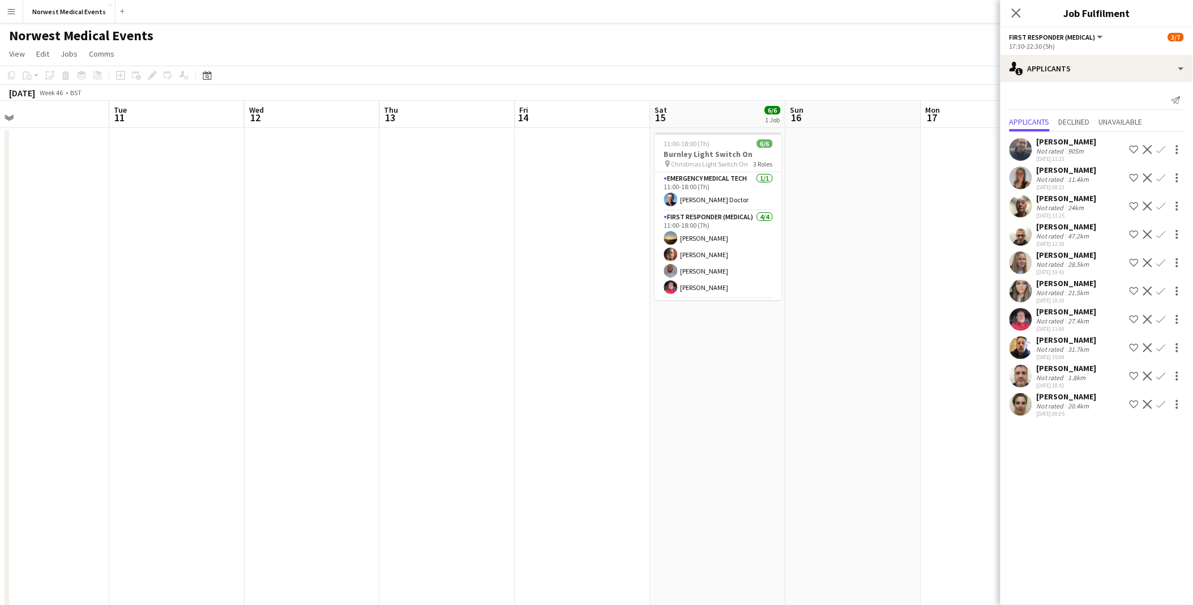
drag, startPoint x: 283, startPoint y: 341, endPoint x: 529, endPoint y: 364, distance: 246.9
click at [529, 282] on app-calendar-viewport "Fri 7 3/7 1 Job Sat 8 Sun 9 Mon 10 Tue 11 Wed 12 Thu 13 Fri 14 Sat 15 6/6 1 Job…" at bounding box center [596, 410] width 1193 height 619
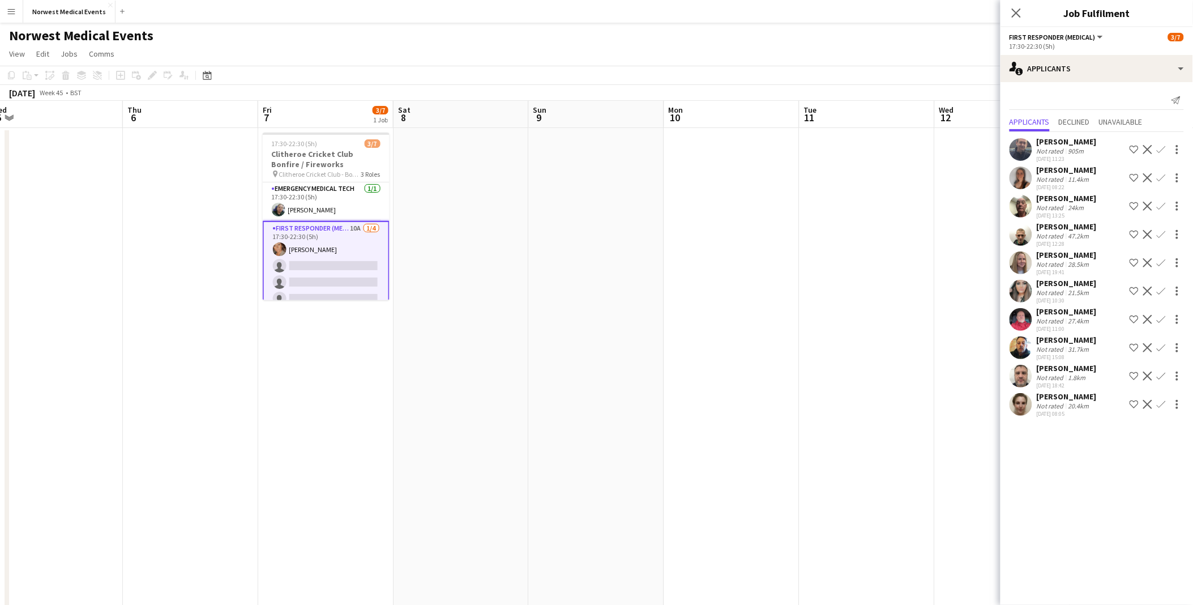
drag, startPoint x: 250, startPoint y: 295, endPoint x: 398, endPoint y: 309, distance: 148.5
click at [398, 282] on app-calendar-viewport "Mon 3 Tue 4 Wed 5 Thu 6 Fri 7 3/7 1 Job Sat 8 Sun 9 Mon 10 Tue 11 Wed 12 Thu 13…" at bounding box center [596, 410] width 1193 height 619
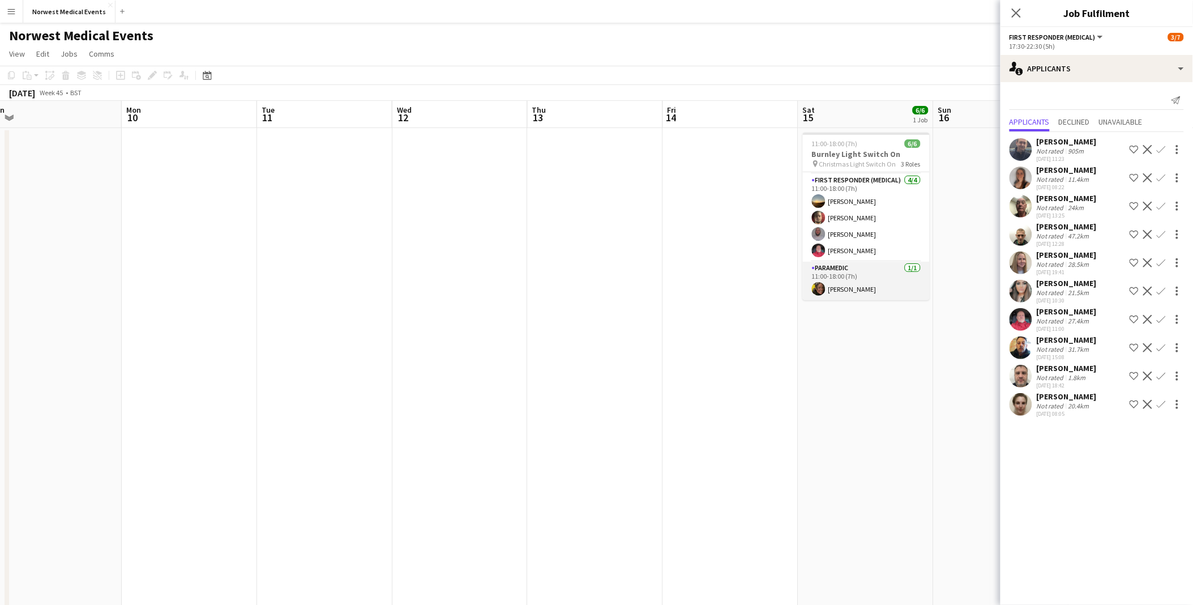
click at [593, 264] on app-card-role "Paramedic [DATE] 11:00-18:00 (7h) [PERSON_NAME]" at bounding box center [866, 281] width 127 height 39
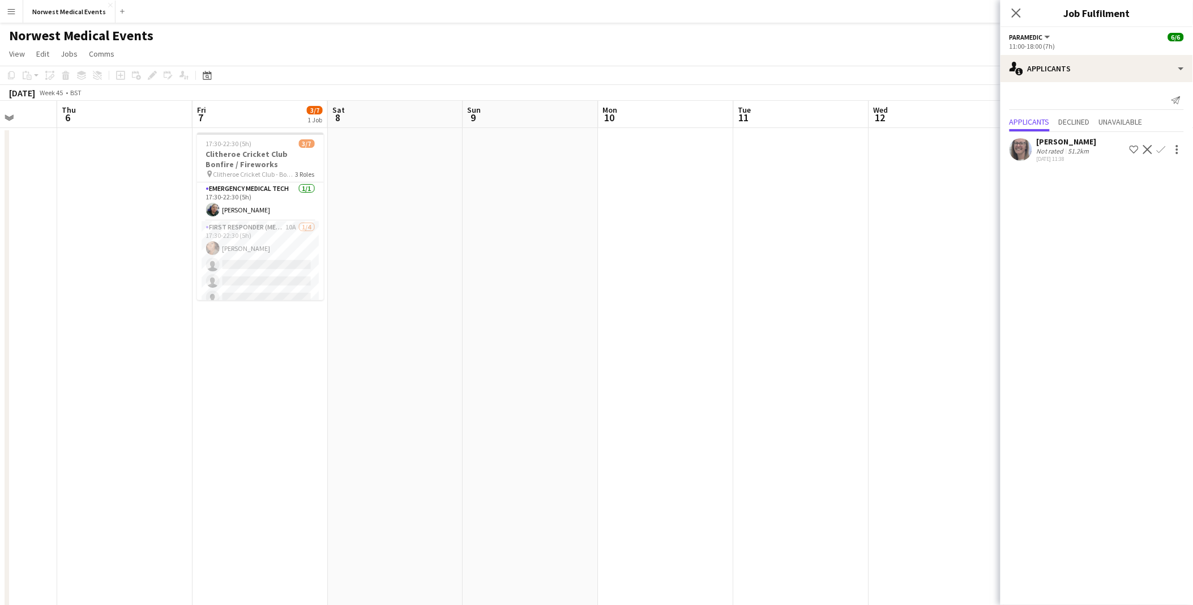
scroll to position [0, 348]
drag, startPoint x: 255, startPoint y: 276, endPoint x: 711, endPoint y: 300, distance: 456.6
click at [593, 282] on app-calendar-viewport "Mon 3 Tue 4 Wed 5 Thu 6 Fri 7 3/7 1 Job Sat 8 Sun 9 Mon 10 Tue 11 Wed 12 Thu 13…" at bounding box center [596, 410] width 1193 height 619
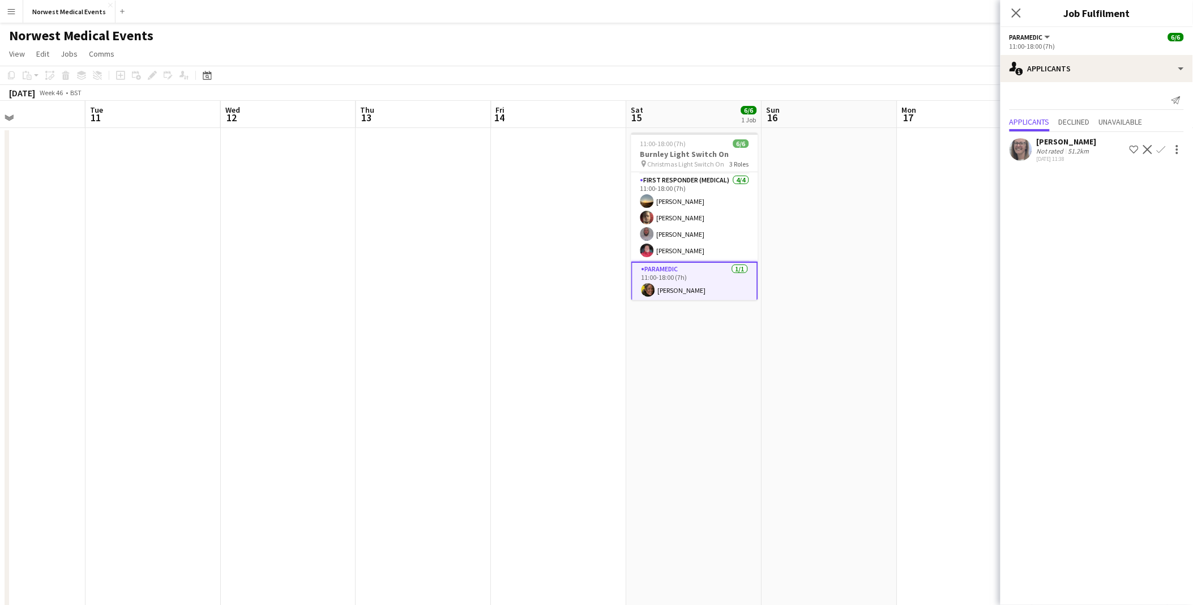
scroll to position [0, 459]
drag, startPoint x: 877, startPoint y: 292, endPoint x: 224, endPoint y: 316, distance: 652.9
click at [224, 282] on app-calendar-viewport "Fri 7 3/7 1 Job Sat 8 Sun 9 Mon 10 Tue 11 Wed 12 Thu 13 Fri 14 Sat 15 6/6 1 Job…" at bounding box center [596, 410] width 1193 height 619
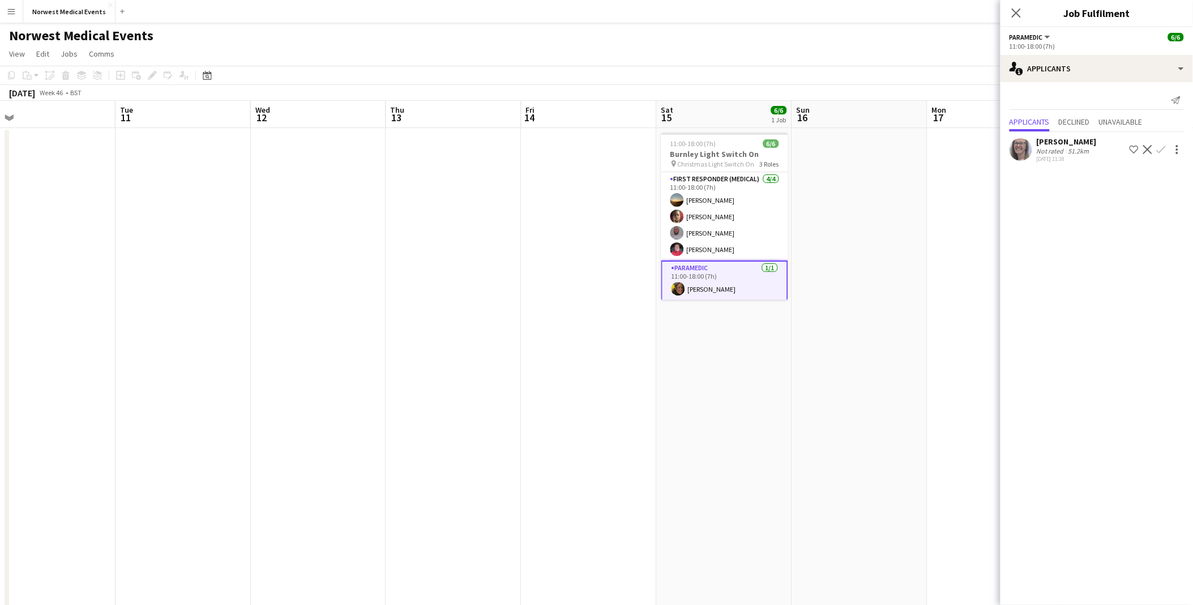
scroll to position [0, 378]
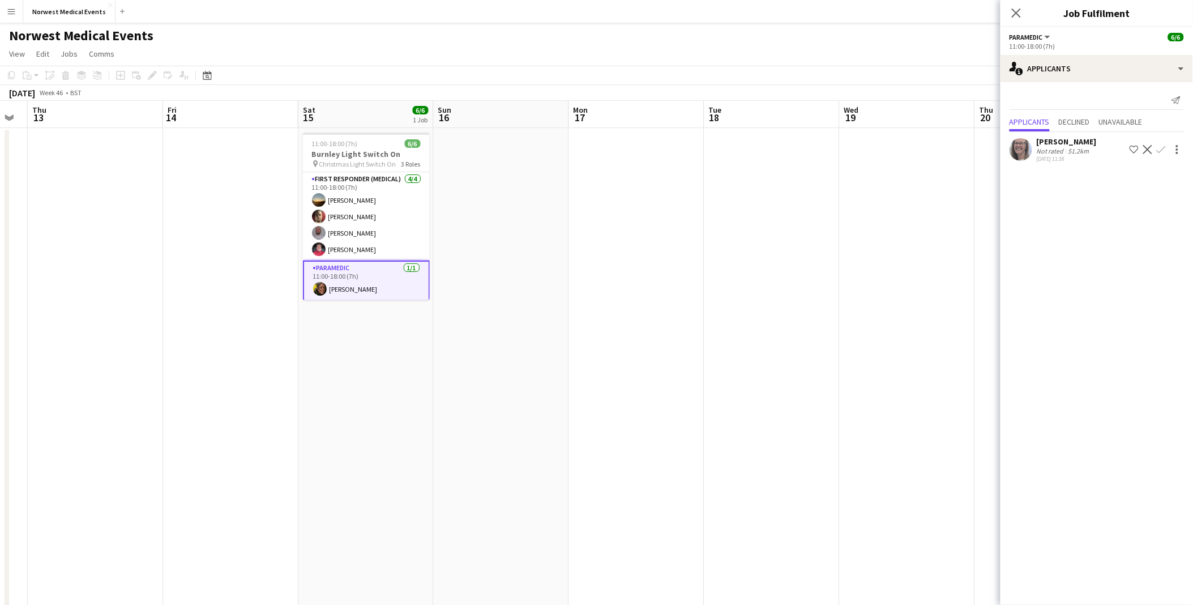
drag, startPoint x: 896, startPoint y: 382, endPoint x: 569, endPoint y: 374, distance: 326.4
click at [569, 282] on app-calendar-viewport "Mon 10 Tue 11 Wed 12 Thu 13 Fri 14 Sat 15 6/6 1 Job Sun 16 Mon 17 Tue 18 Wed 19…" at bounding box center [596, 410] width 1193 height 619
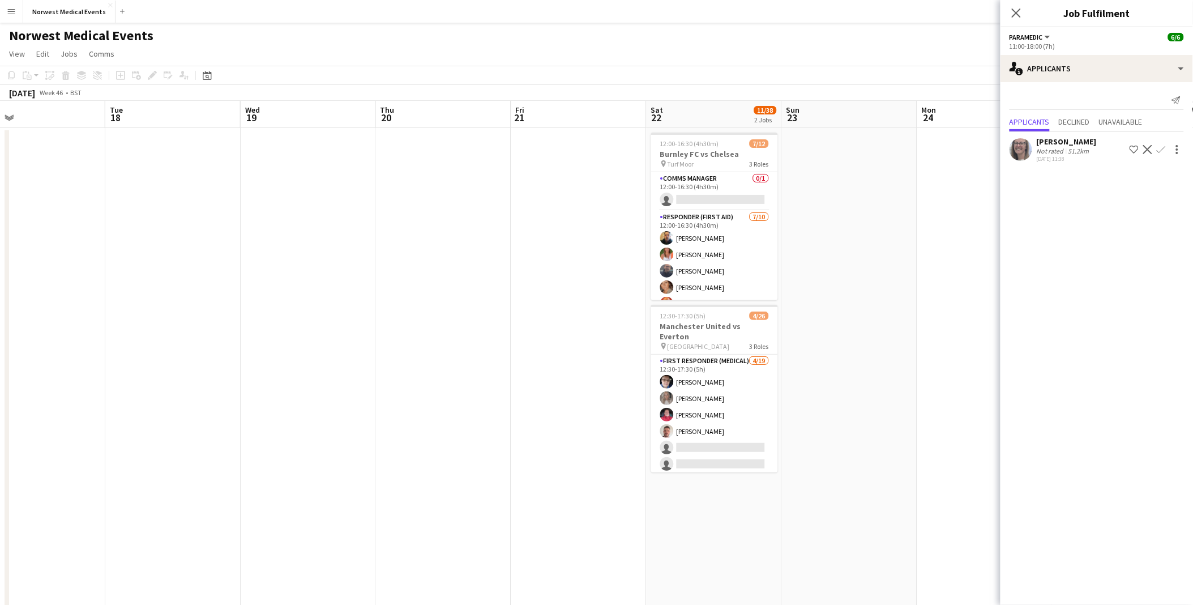
scroll to position [0, 342]
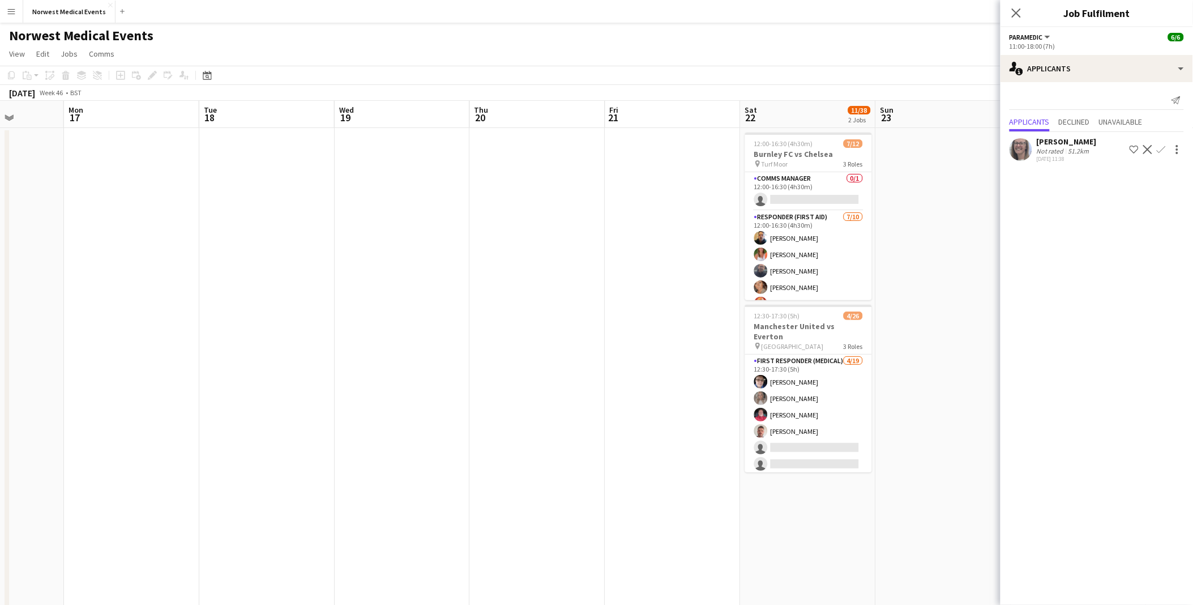
drag, startPoint x: 676, startPoint y: 383, endPoint x: 199, endPoint y: 399, distance: 477.8
click at [199, 282] on app-calendar-viewport "Fri 14 Sat 15 6/6 1 Job Sun 16 Mon 17 Tue 18 Wed 19 Thu 20 Fri 21 Sat 22 11/38 …" at bounding box center [596, 410] width 1193 height 619
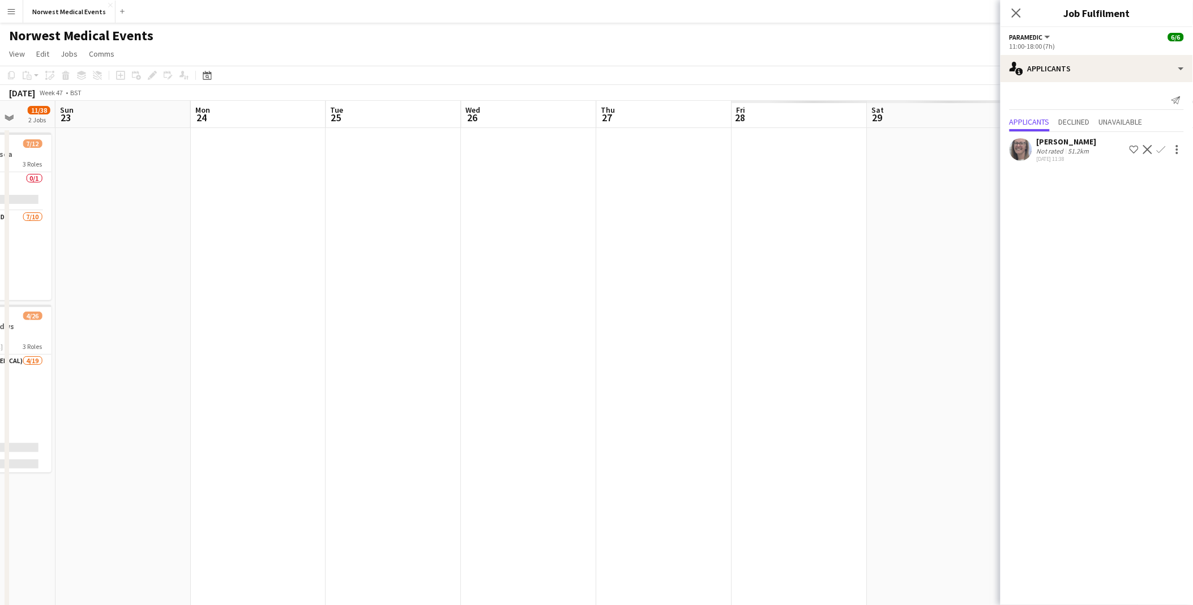
drag, startPoint x: 828, startPoint y: 537, endPoint x: 422, endPoint y: 423, distance: 421.9
click at [37, 282] on app-calendar-viewport "Wed 19 Thu 20 Fri 21 Sat 22 11/38 2 Jobs Sun 23 Mon 24 Tue 25 Wed 26 Thu 27 Fri…" at bounding box center [596, 410] width 1193 height 619
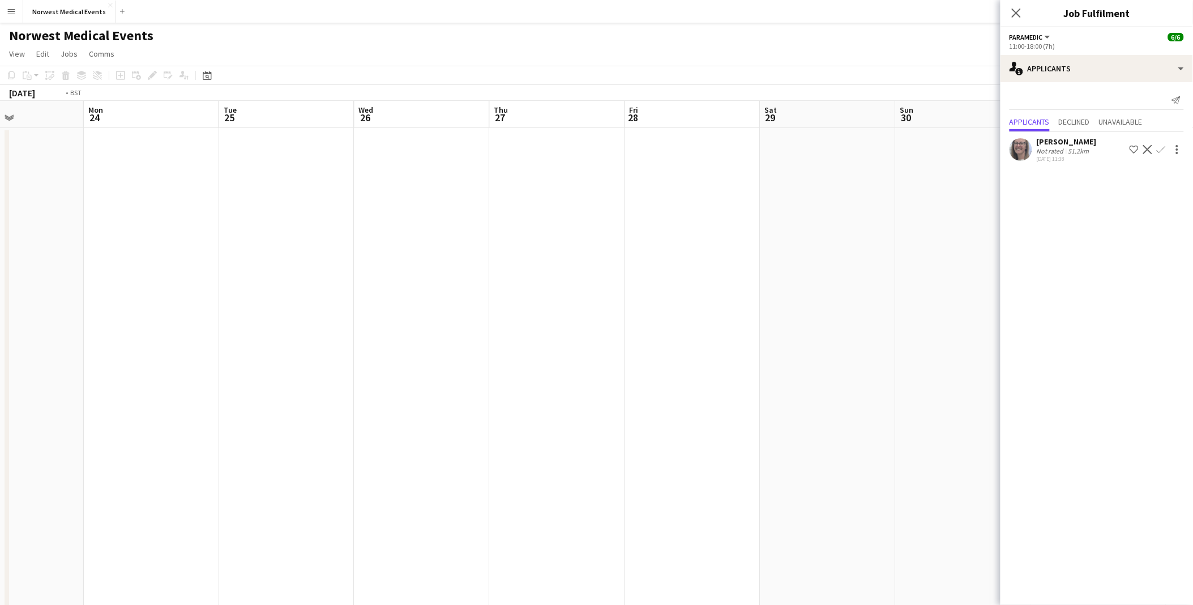
drag, startPoint x: 670, startPoint y: 414, endPoint x: 239, endPoint y: 413, distance: 431.1
click at [239, 282] on app-calendar-viewport "Thu 20 Fri 21 Sat 22 11/38 2 Jobs Sun 23 Mon 24 Tue 25 Wed 26 Thu 27 Fri 28 Sat…" at bounding box center [596, 410] width 1193 height 619
drag, startPoint x: 323, startPoint y: 408, endPoint x: -170, endPoint y: 377, distance: 494.3
click at [0, 282] on html "Menu Boards Boards Boards All jobs Status Workforce Workforce My Workforce Recr…" at bounding box center [596, 369] width 1193 height 739
drag, startPoint x: 615, startPoint y: 404, endPoint x: 27, endPoint y: 407, distance: 587.4
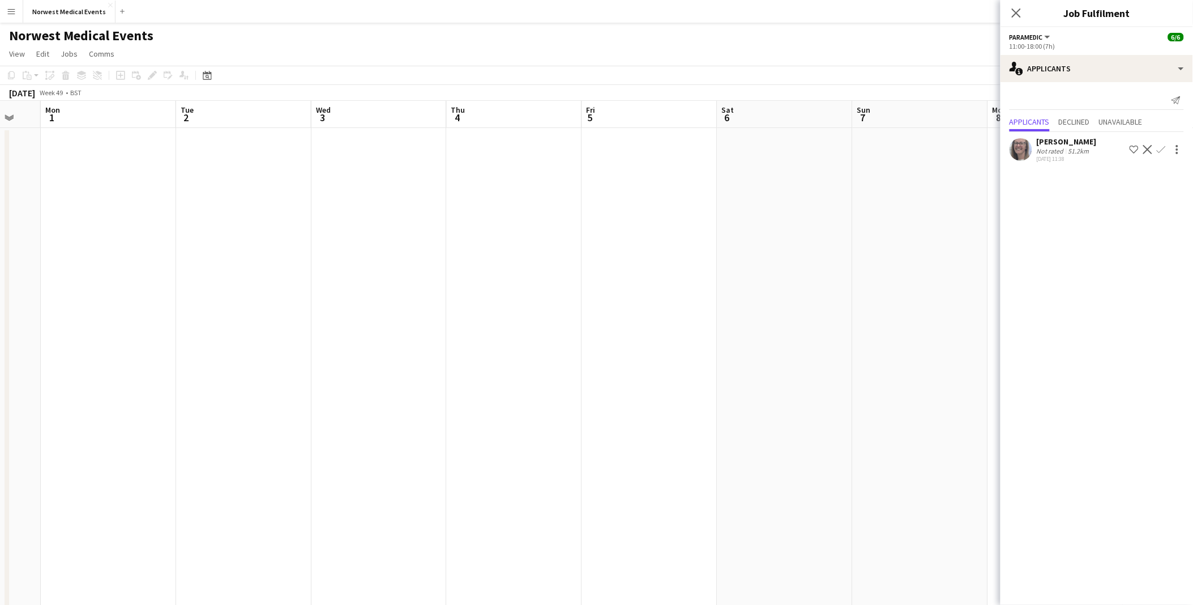
click at [27, 282] on app-calendar-viewport "Fri 28 Sat 29 Sun 30 Mon 1 Tue 2 Wed 3 Thu 4 Fri 5 Sat 6 Sun 7 Mon 8 Tue 9 Wed …" at bounding box center [596, 410] width 1193 height 619
drag, startPoint x: 757, startPoint y: 408, endPoint x: 122, endPoint y: 428, distance: 635.3
click at [125, 282] on app-calendar-viewport "Wed 3 Thu 4 Fri 5 Sat 6 Sun 7 Mon 8 Tue 9 Wed 10 Thu 11 Fri 12 Sat 13 0/12 1 Jo…" at bounding box center [596, 410] width 1193 height 619
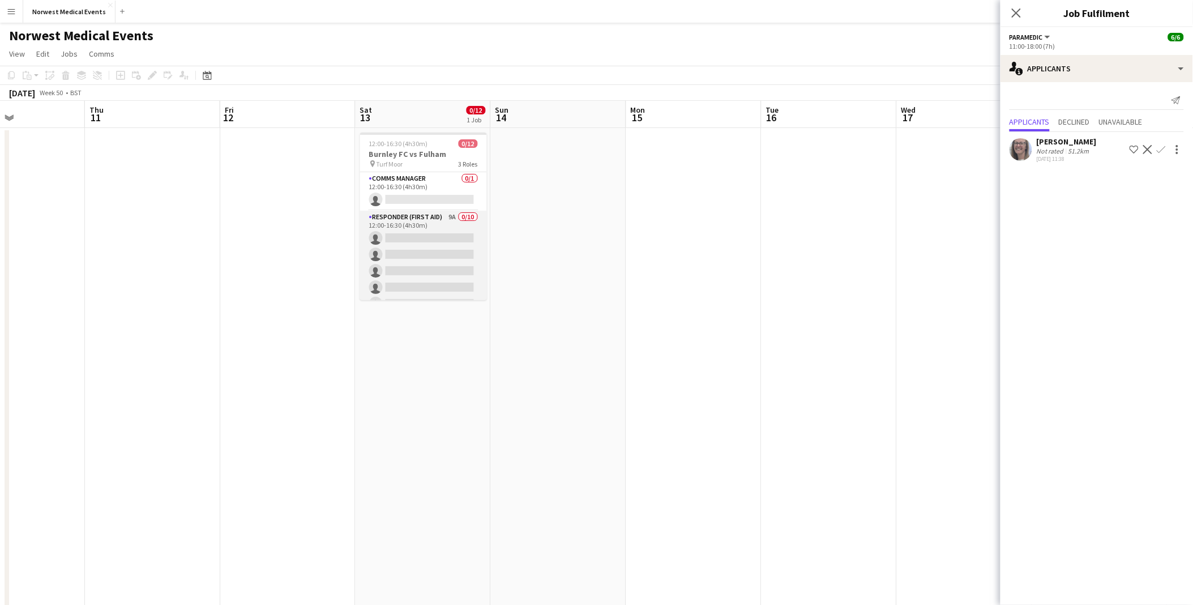
click at [407, 212] on app-card-role "Responder (First Aid) 9A 0/10 12:00-16:30 (4h30m) single-neutral-actions single…" at bounding box center [423, 304] width 127 height 186
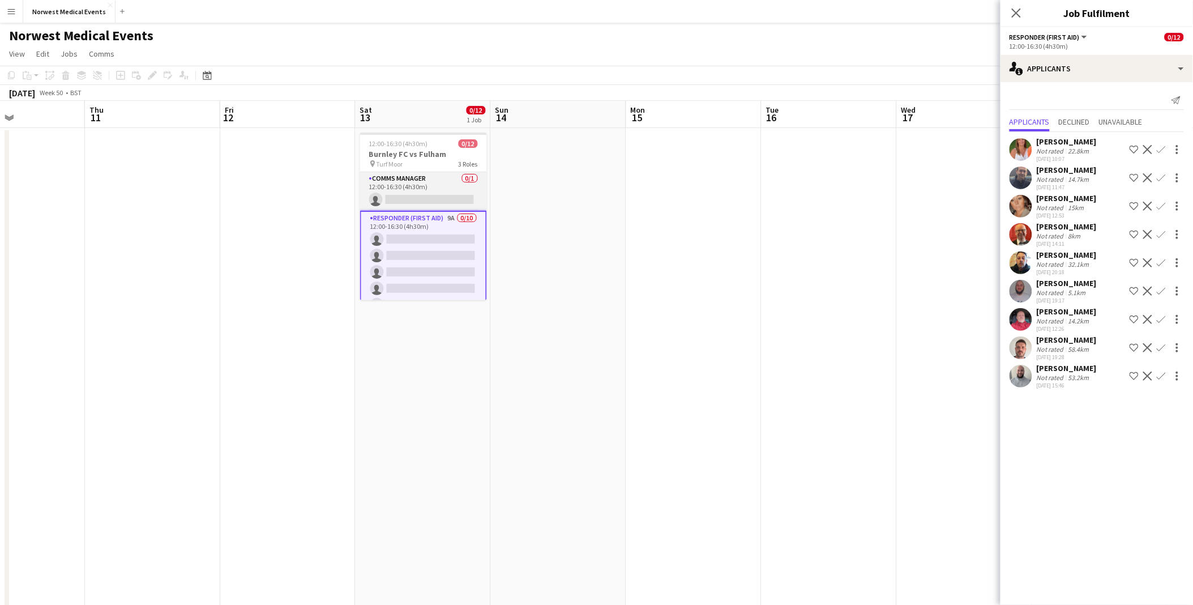
click at [413, 187] on app-card-role "Comms Manager 0/1 12:00-16:30 (4h30m) single-neutral-actions" at bounding box center [423, 191] width 127 height 39
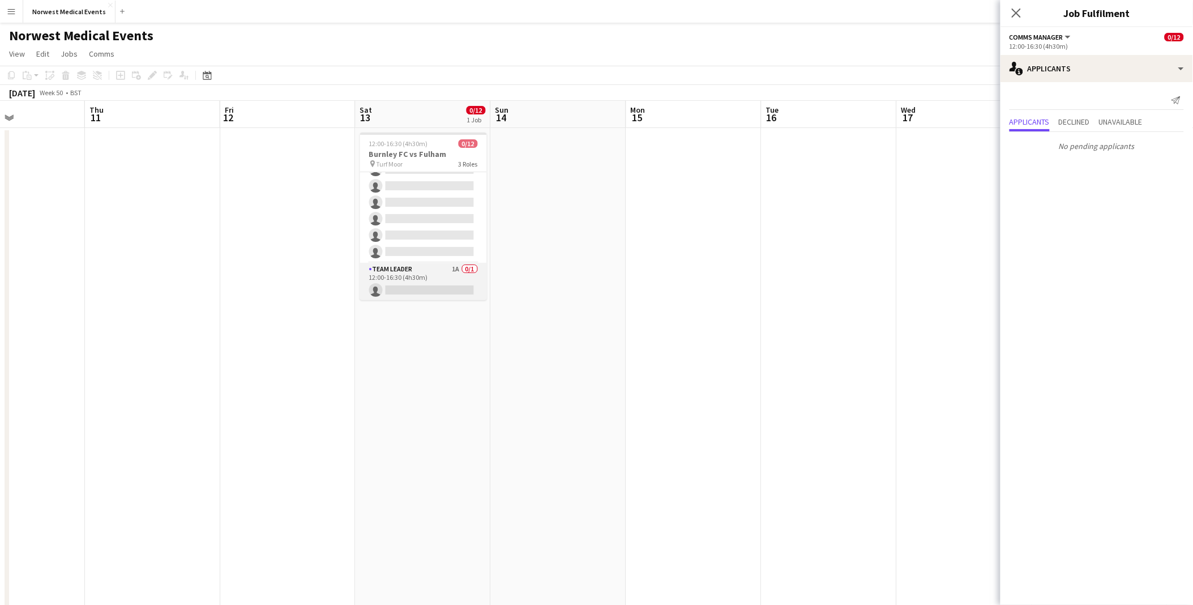
click at [417, 279] on app-card-role "Team Leader 1A 0/1 12:00-16:30 (4h30m) single-neutral-actions" at bounding box center [423, 282] width 127 height 39
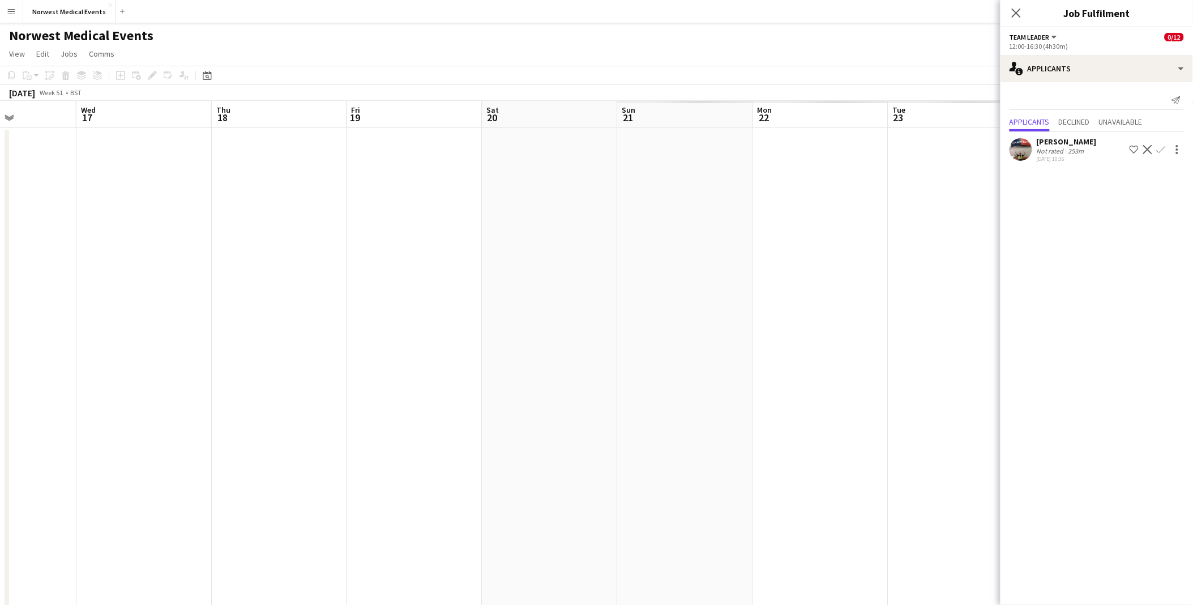
drag, startPoint x: 897, startPoint y: 454, endPoint x: 159, endPoint y: 465, distance: 737.6
click at [76, 282] on app-calendar-viewport "Sat 13 0/12 1 Job Sun 14 Mon 15 Tue 16 Wed 17 Thu 18 Fri 19 Sat 20 Sun 21 Mon 2…" at bounding box center [596, 410] width 1193 height 619
drag, startPoint x: 744, startPoint y: 468, endPoint x: 143, endPoint y: 475, distance: 600.5
click at [139, 282] on app-calendar-viewport "Mon 15 Tue 16 Wed 17 Thu 18 Fri 19 Sat 20 Sun 21 Mon 22 Tue 23 Wed 24 Thu 25 Fr…" at bounding box center [596, 410] width 1193 height 619
drag, startPoint x: 915, startPoint y: 468, endPoint x: 111, endPoint y: 468, distance: 804.3
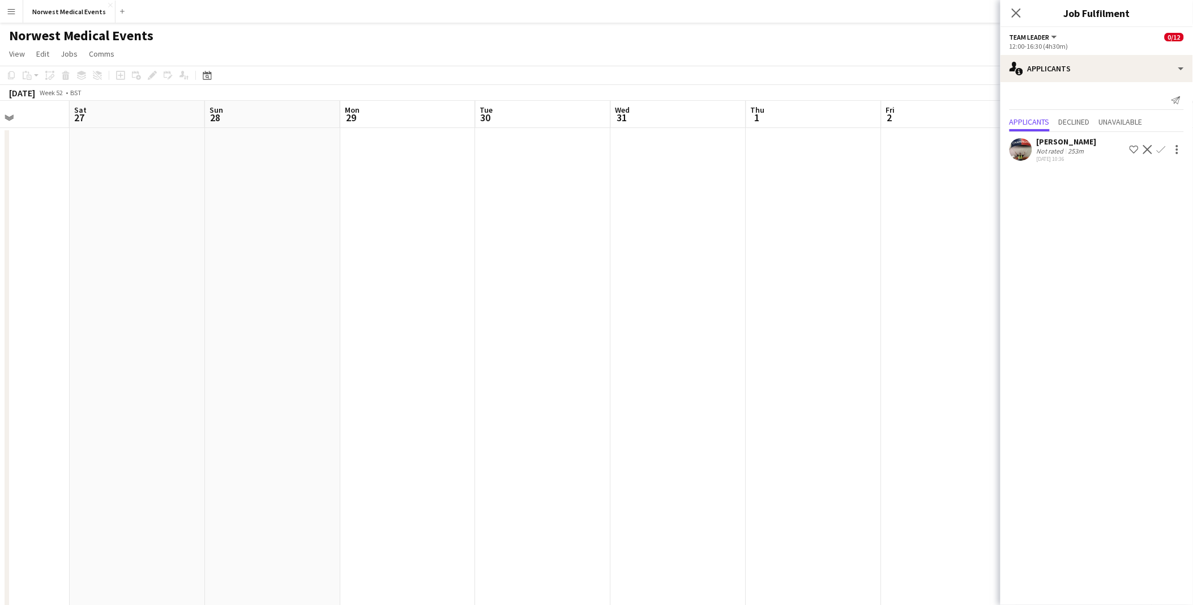
click at [111, 282] on app-calendar-viewport "Wed 24 Thu 25 Fri 26 Sat 27 Sun 28 Mon 29 Tue 30 Wed 31 Thu 1 Fri 2 Sat 3 Sun 4…" at bounding box center [596, 410] width 1193 height 619
drag, startPoint x: 839, startPoint y: 472, endPoint x: 129, endPoint y: 488, distance: 710.5
click at [93, 282] on app-calendar-viewport "Tue 30 Wed 31 Thu 1 Fri 2 Sat 3 Sun 4 Mon 5 Tue 6 Wed 7 Thu 8 Fri 9 Sat 10 Sun …" at bounding box center [596, 410] width 1193 height 619
drag, startPoint x: 480, startPoint y: 488, endPoint x: 319, endPoint y: 488, distance: 160.9
click at [146, 282] on app-calendar-viewport "Thu 1 Fri 2 Sat 3 Sun 4 Mon 5 Tue 6 Wed 7 Thu 8 Fri 9 Sat 10 Sun 11 Mon 12 Tue …" at bounding box center [596, 410] width 1193 height 619
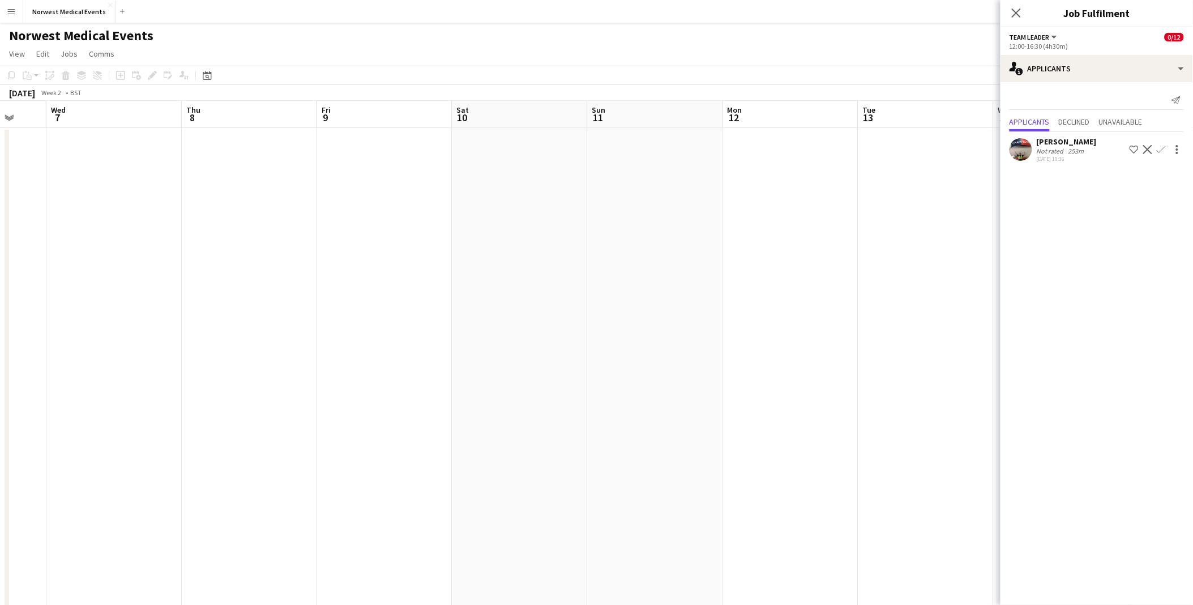
drag, startPoint x: 497, startPoint y: 471, endPoint x: 236, endPoint y: 437, distance: 263.9
click at [207, 282] on app-calendar-viewport "Sun 4 Mon 5 Tue 6 Wed 7 Thu 8 Fri 9 Sat 10 Sun 11 Mon 12 Tue 13 Wed 14 Thu 15 F…" at bounding box center [596, 410] width 1193 height 619
click at [593, 11] on icon "Close pop-in" at bounding box center [1016, 12] width 11 height 11
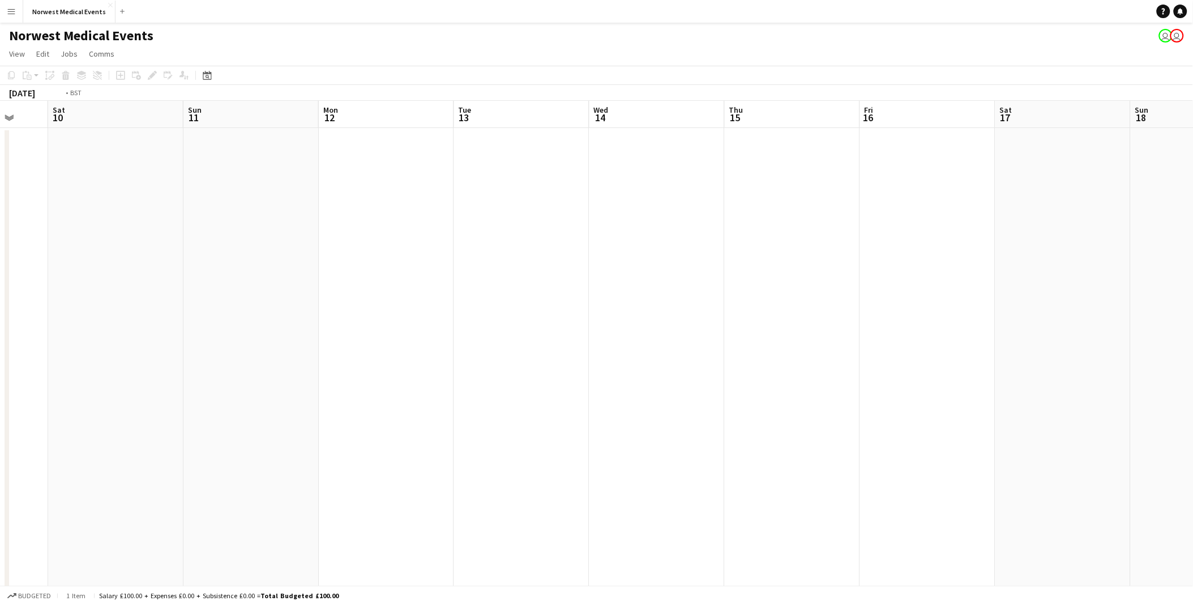
drag, startPoint x: 535, startPoint y: 254, endPoint x: 1178, endPoint y: 296, distance: 644.3
click at [593, 282] on app-calendar-viewport "Wed 7 Thu 8 Fri 9 Sat 10 Sun 11 Mon 12 Tue 13 Wed 14 Thu 15 Fri 16 Sat 17 Sun 1…" at bounding box center [596, 410] width 1193 height 619
drag, startPoint x: 1186, startPoint y: 316, endPoint x: 1199, endPoint y: 318, distance: 12.6
click at [593, 282] on html "Menu Boards Boards Boards All jobs Status Workforce Workforce My Workforce Recr…" at bounding box center [596, 369] width 1193 height 739
drag, startPoint x: 914, startPoint y: 386, endPoint x: 640, endPoint y: 397, distance: 273.8
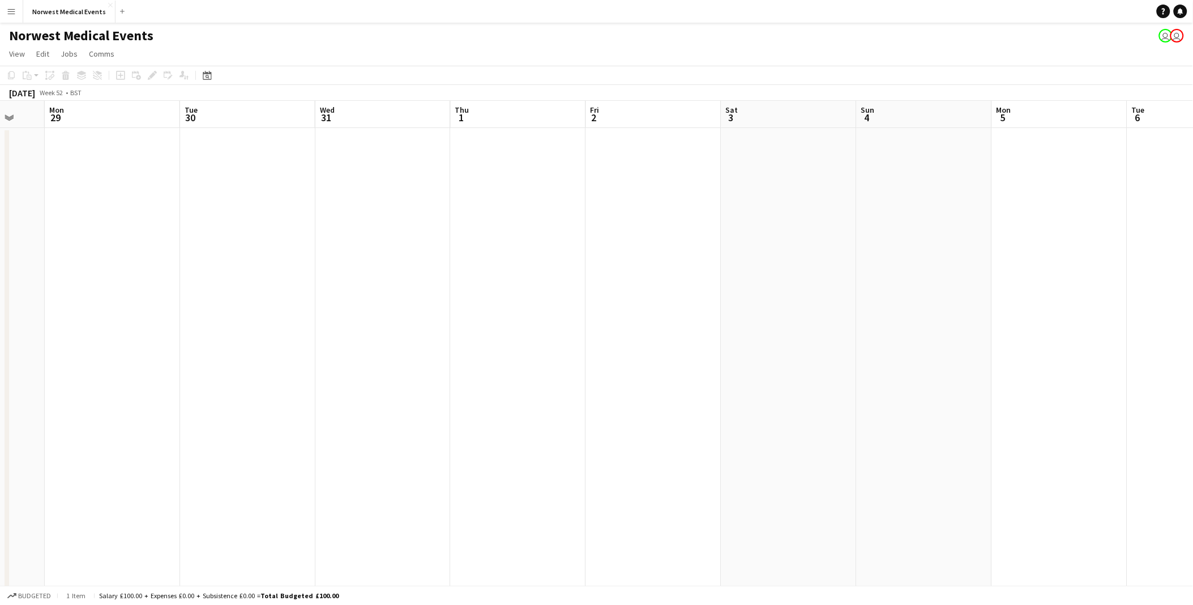
click at [593, 282] on app-calendar-viewport "Fri 26 Sat 27 Sun 28 Mon 29 Tue 30 Wed 31 Thu 1 Fri 2 Sat 3 Sun 4 Mon 5 Tue 6 W…" at bounding box center [596, 410] width 1193 height 619
drag, startPoint x: 640, startPoint y: 397, endPoint x: 1190, endPoint y: 404, distance: 549.5
click at [593, 282] on html "Menu Boards Boards Boards All jobs Status Workforce Workforce My Workforce Recr…" at bounding box center [596, 369] width 1193 height 739
drag, startPoint x: 739, startPoint y: 407, endPoint x: 1052, endPoint y: 436, distance: 314.6
click at [593, 282] on app-calendar-viewport "Fri 19 Sat 20 Sun 21 Mon 22 Tue 23 Wed 24 Thu 25 Fri 26 Sat 27 Sun 28 Mon 29 Tu…" at bounding box center [596, 410] width 1193 height 619
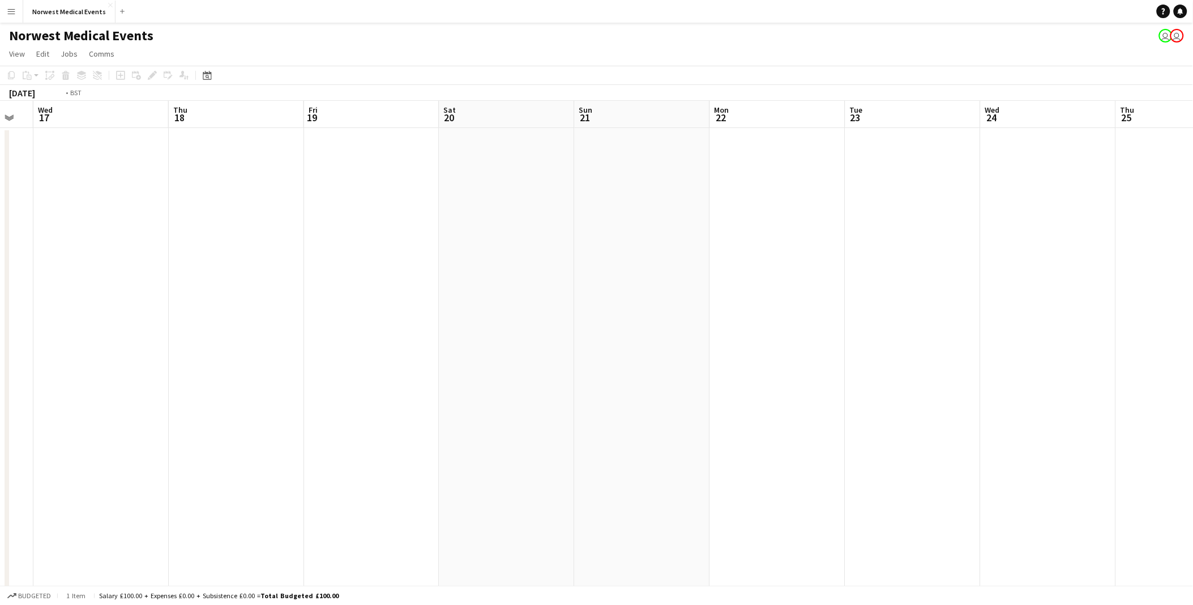
drag, startPoint x: 748, startPoint y: 456, endPoint x: 884, endPoint y: 459, distance: 136.0
click at [593, 282] on html "Menu Boards Boards Boards All jobs Status Workforce Workforce My Workforce Recr…" at bounding box center [596, 369] width 1193 height 739
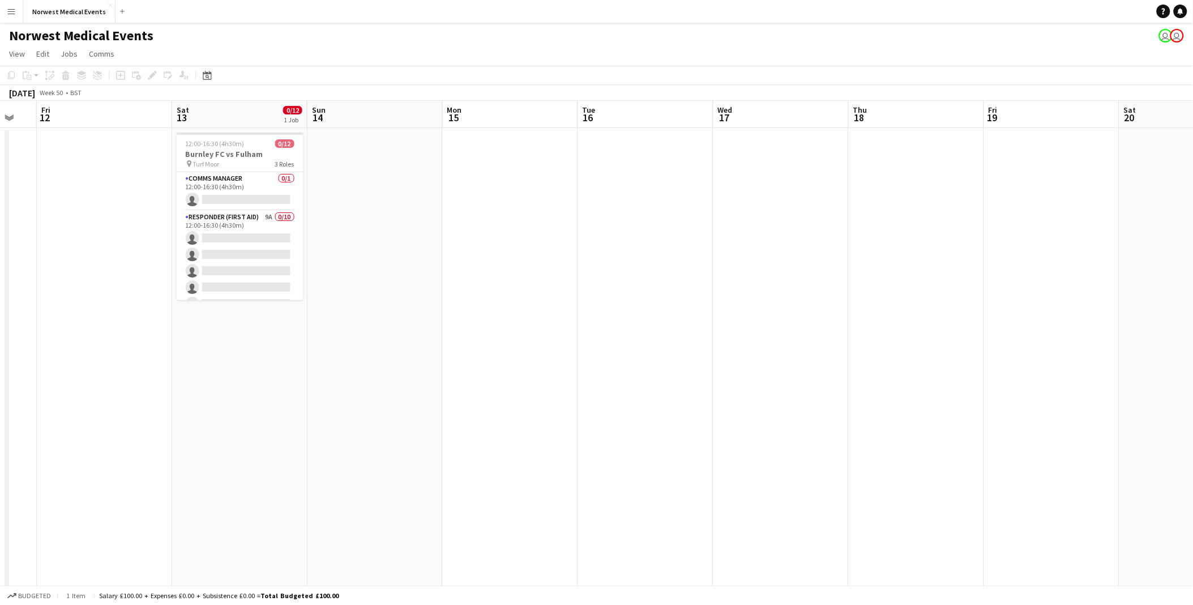
drag, startPoint x: 313, startPoint y: 445, endPoint x: 1051, endPoint y: 477, distance: 738.7
click at [593, 282] on app-calendar-viewport "Tue 9 Wed 10 Thu 11 Fri 12 Sat 13 0/12 1 Job Sun 14 Mon 15 Tue 16 Wed 17 Thu 18…" at bounding box center [596, 410] width 1193 height 619
